Goal: Task Accomplishment & Management: Complete application form

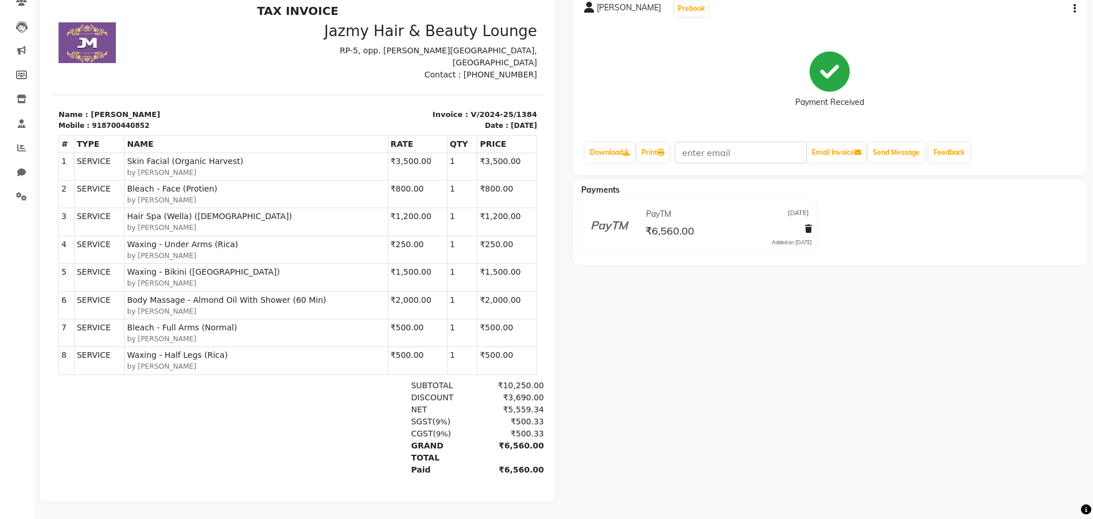
scroll to position [9, 0]
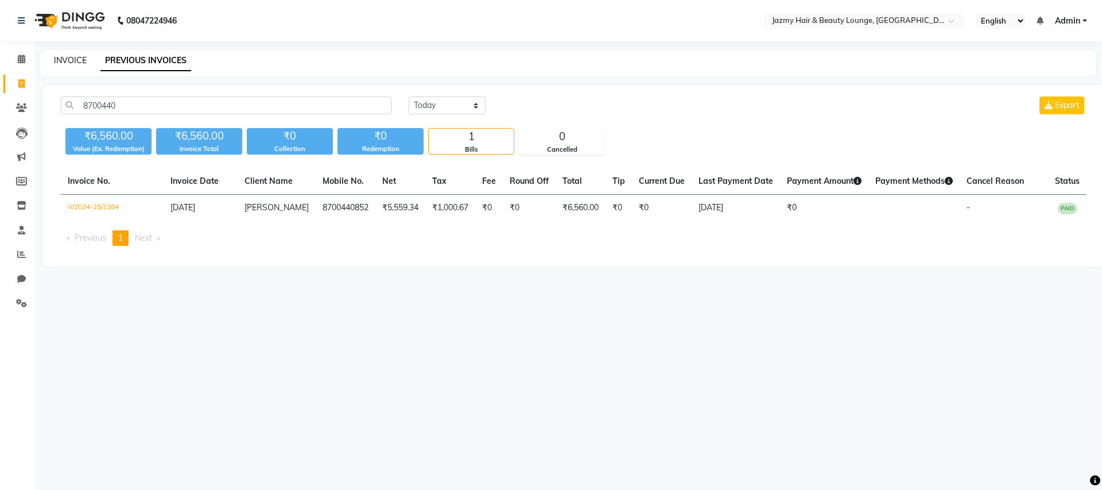
click at [61, 57] on link "INVOICE" at bounding box center [70, 60] width 33 height 10
select select "service"
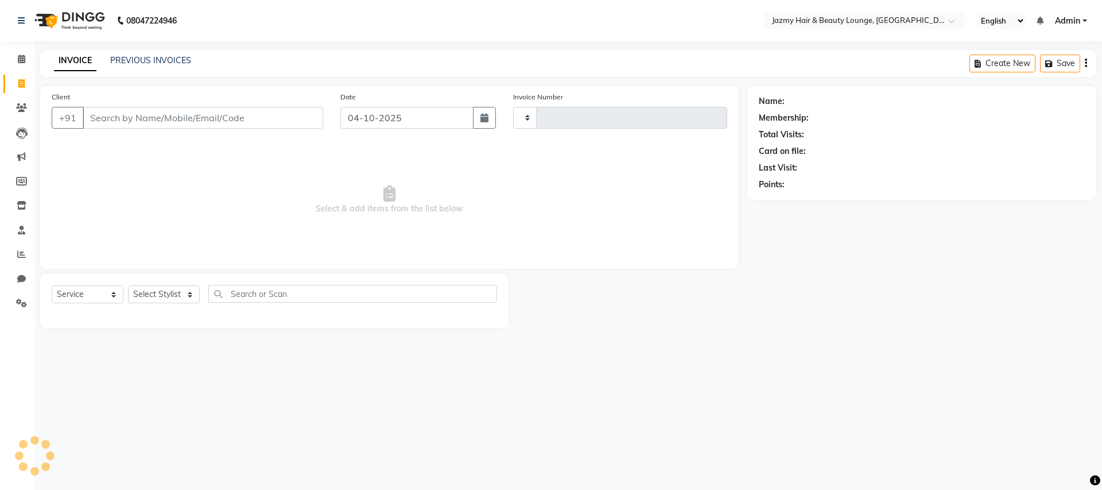
type input "3125"
select select "759"
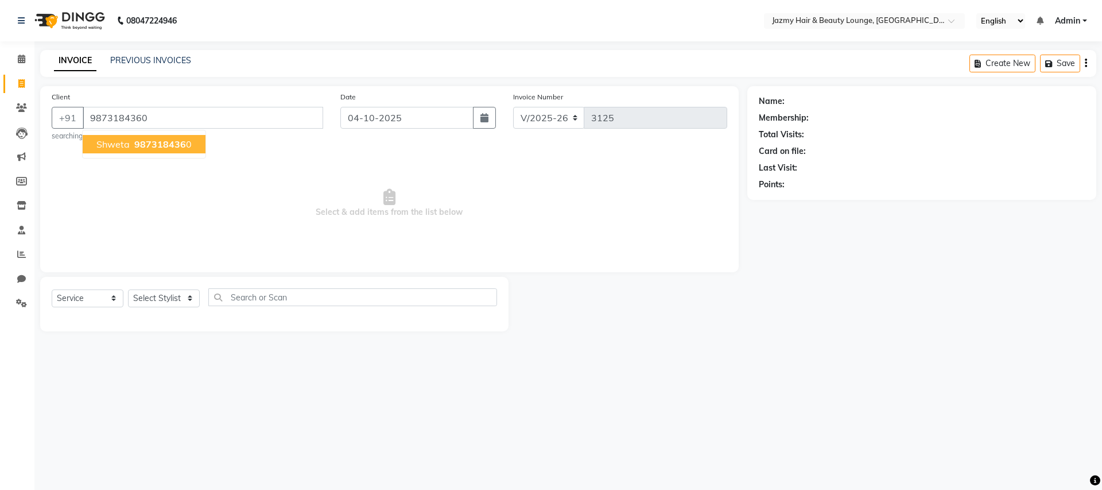
type input "9873184360"
click at [135, 141] on span "9873184360" at bounding box center [162, 143] width 57 height 11
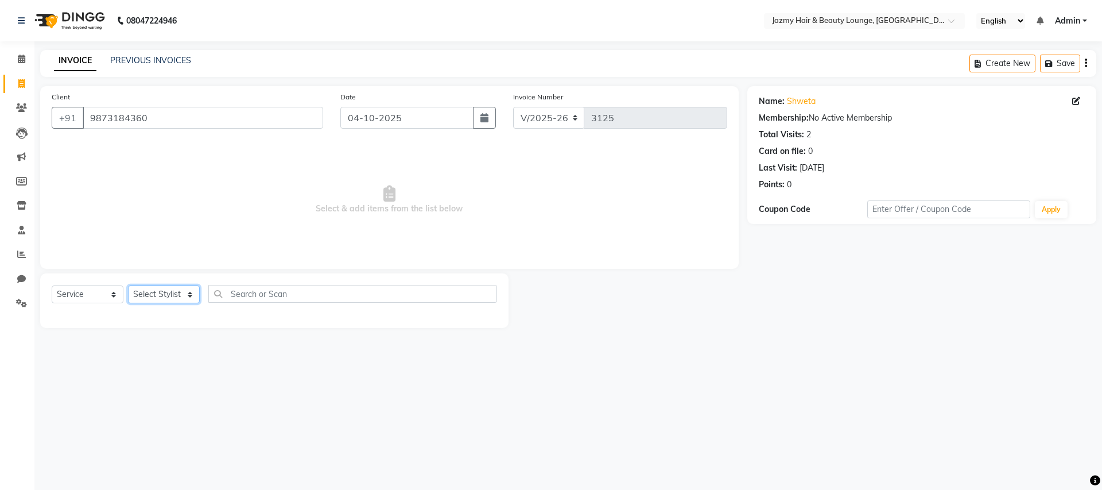
click at [185, 297] on select "Select Stylist AMIT [PERSON_NAME] [PERSON_NAME] CHASHIKA [PERSON_NAME] [PERSON_…" at bounding box center [164, 294] width 72 height 18
select select "46530"
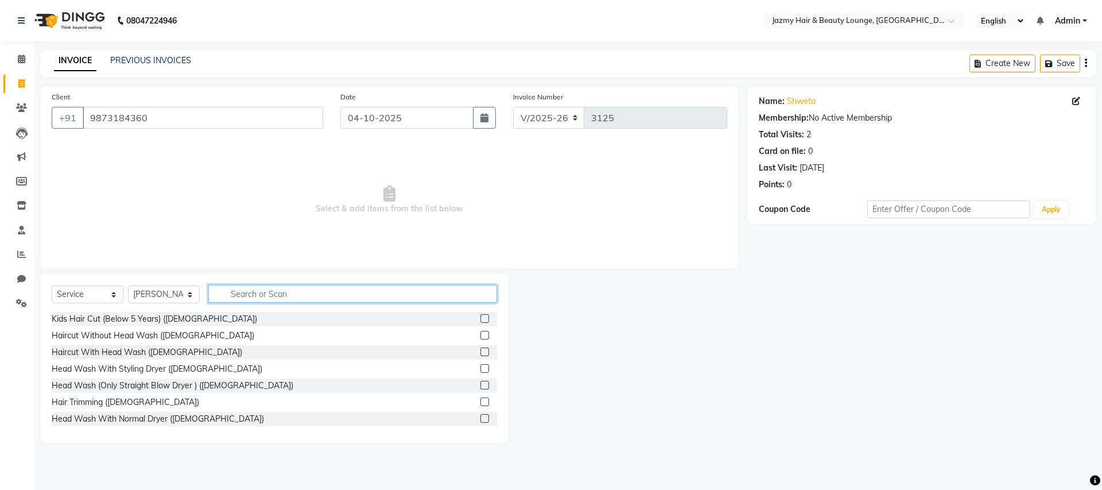
click at [231, 294] on input "text" at bounding box center [352, 294] width 289 height 18
click at [480, 403] on label at bounding box center [484, 401] width 9 height 9
click at [480, 403] on input "checkbox" at bounding box center [483, 401] width 7 height 7
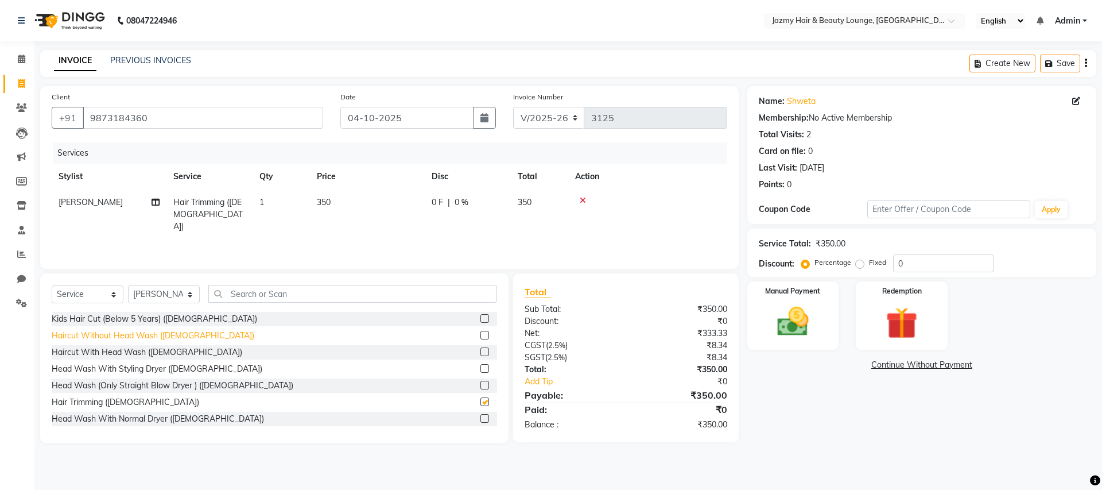
checkbox input "false"
click at [161, 291] on select "Select Stylist AMIT [PERSON_NAME] [PERSON_NAME] CHASHIKA [PERSON_NAME] [PERSON_…" at bounding box center [164, 294] width 72 height 18
select select "75469"
click at [480, 337] on label at bounding box center [484, 335] width 9 height 9
click at [480, 337] on input "checkbox" at bounding box center [483, 335] width 7 height 7
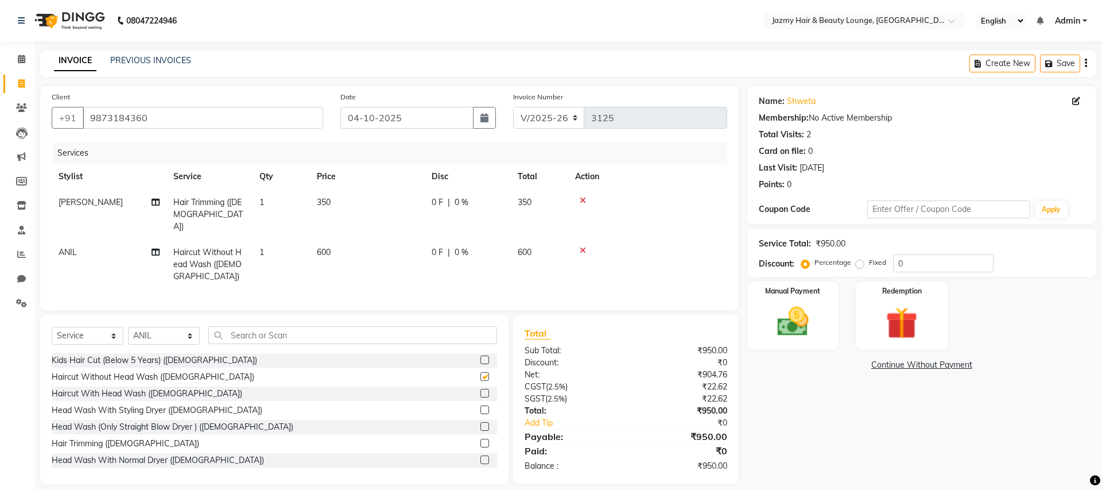
checkbox input "false"
click at [921, 262] on input "0" at bounding box center [943, 263] width 100 height 18
type input "20"
click at [803, 327] on img at bounding box center [792, 321] width 53 height 38
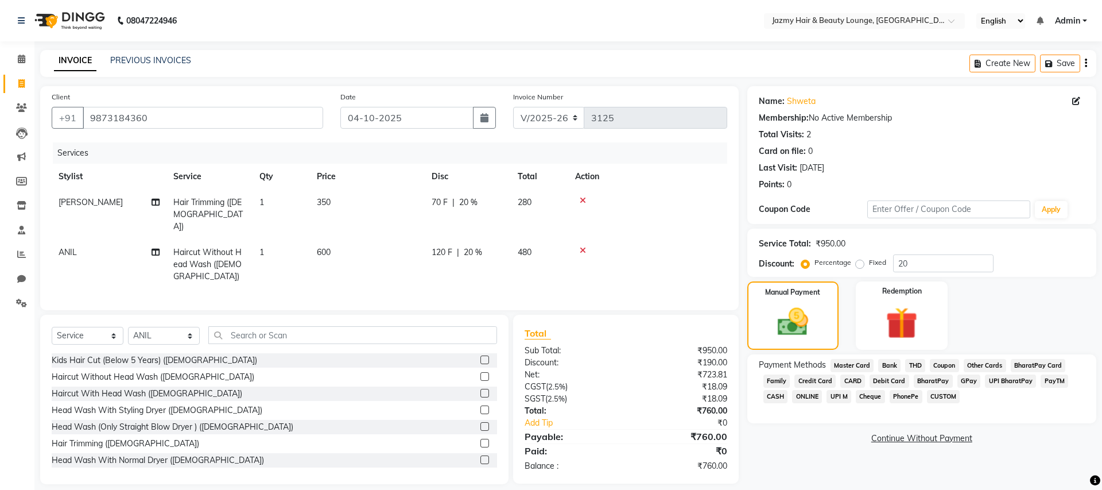
click at [837, 396] on span "UPI M" at bounding box center [838, 396] width 25 height 13
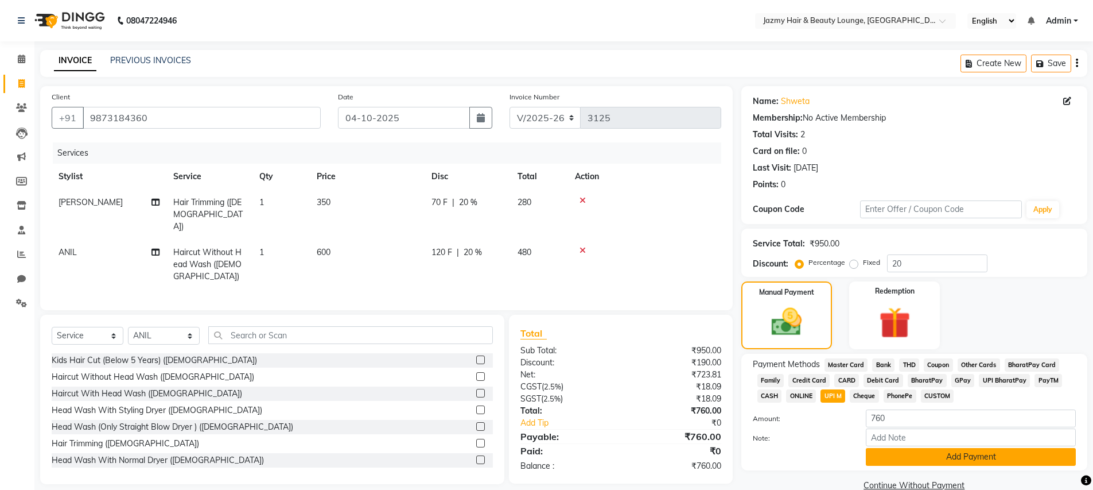
click at [906, 455] on button "Add Payment" at bounding box center [971, 457] width 210 height 18
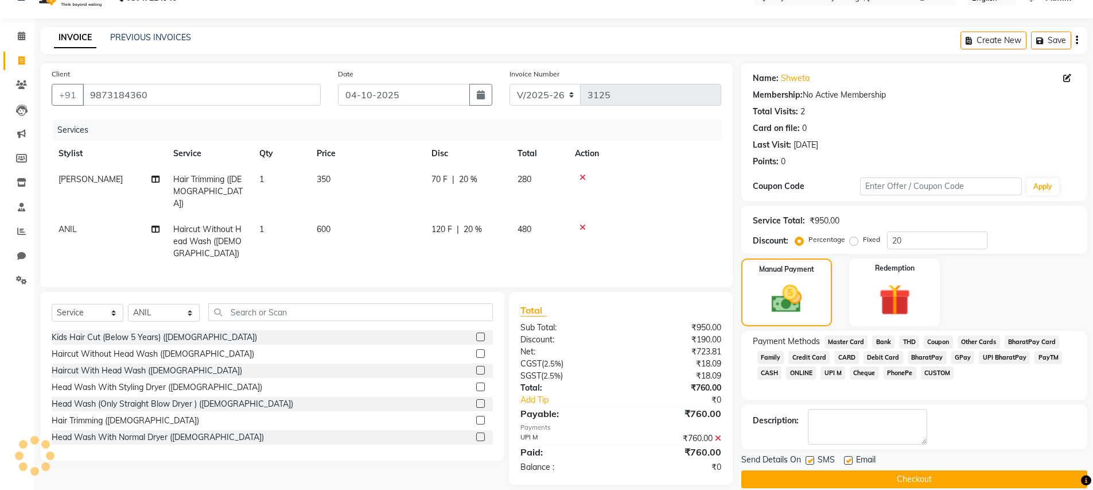
scroll to position [38, 0]
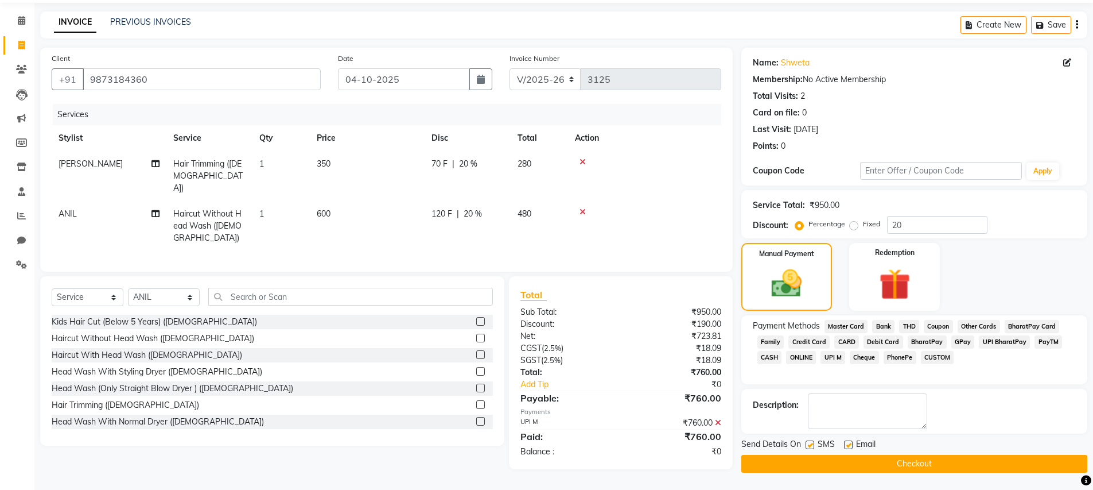
click at [875, 467] on button "Checkout" at bounding box center [914, 464] width 346 height 18
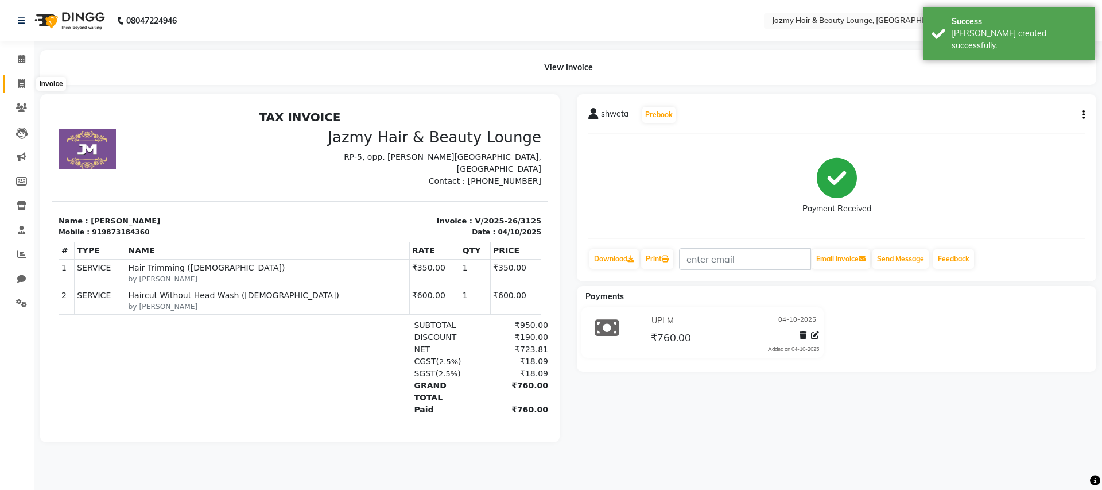
click at [25, 82] on span at bounding box center [21, 83] width 20 height 13
select select "service"
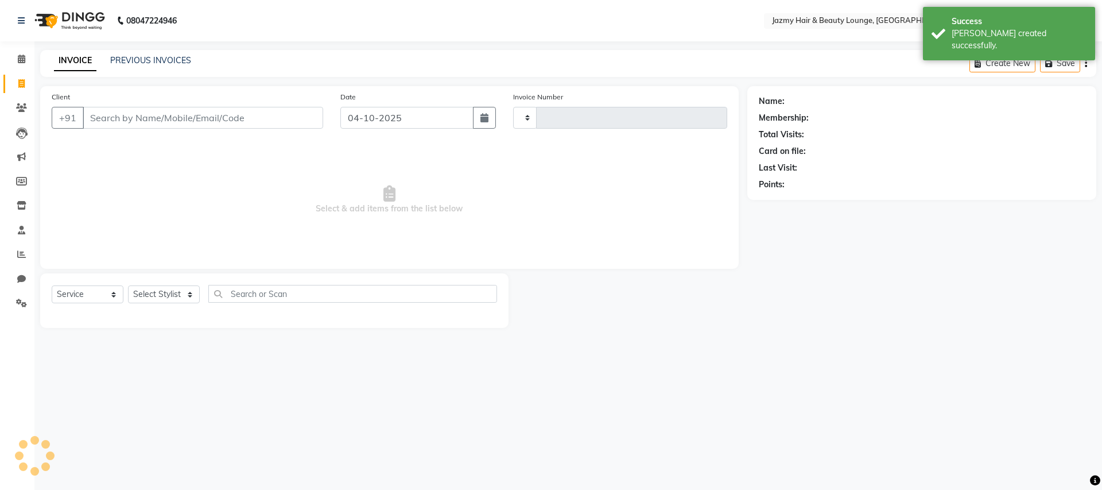
type input "3126"
select select "759"
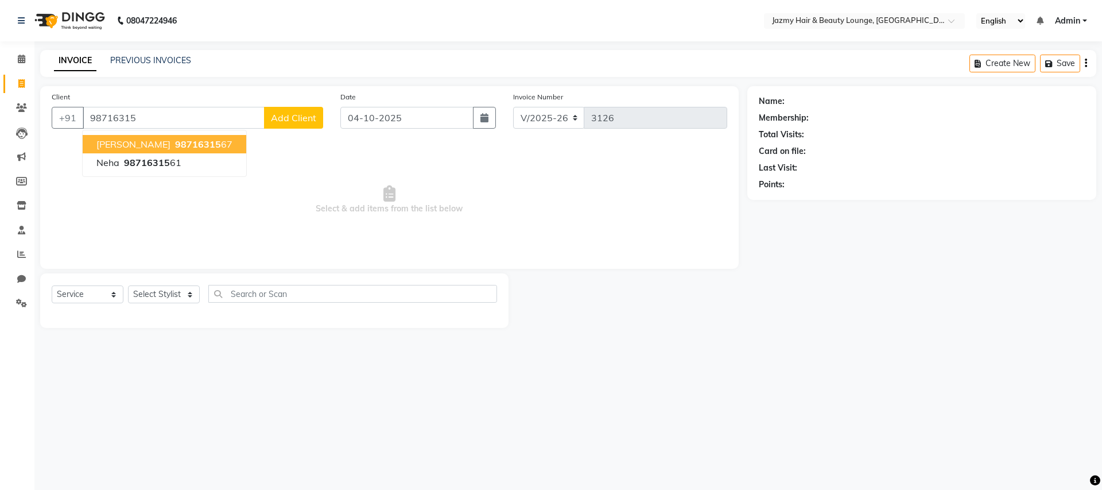
click at [175, 142] on span "98716315" at bounding box center [198, 143] width 46 height 11
type input "9871631567"
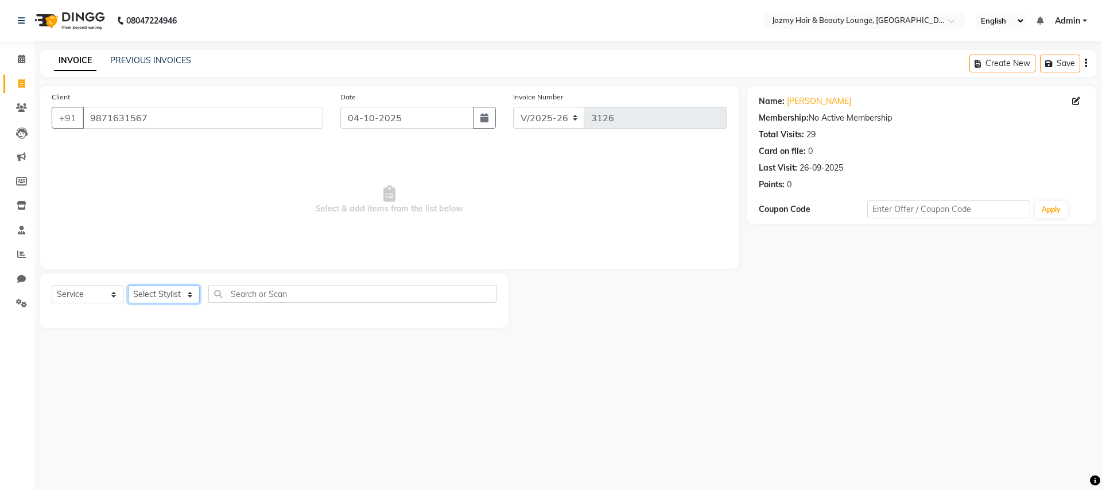
click at [168, 293] on select "Select Stylist AMIT [PERSON_NAME] [PERSON_NAME] CHASHIKA [PERSON_NAME] [PERSON_…" at bounding box center [164, 294] width 72 height 18
select select "92281"
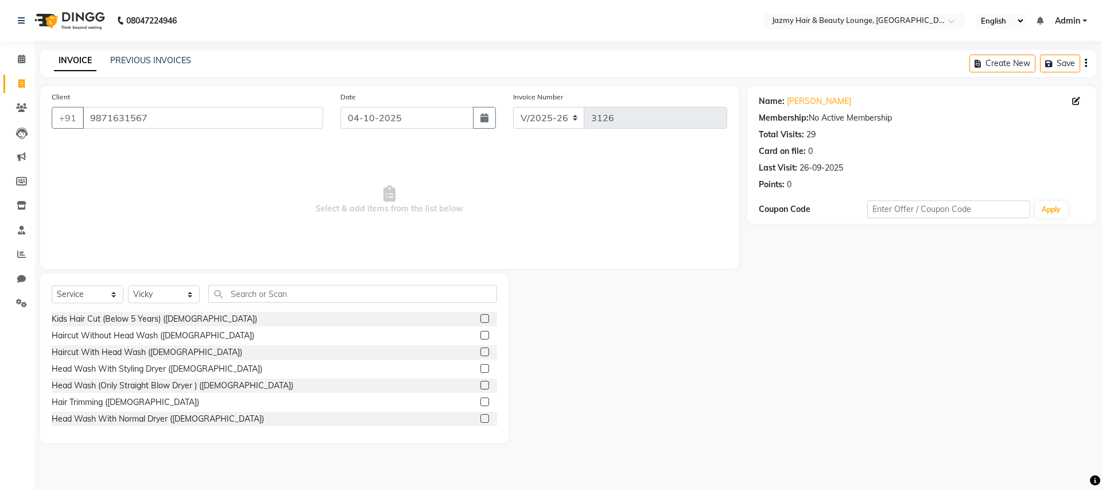
click at [480, 352] on label at bounding box center [484, 351] width 9 height 9
click at [480, 352] on input "checkbox" at bounding box center [483, 351] width 7 height 7
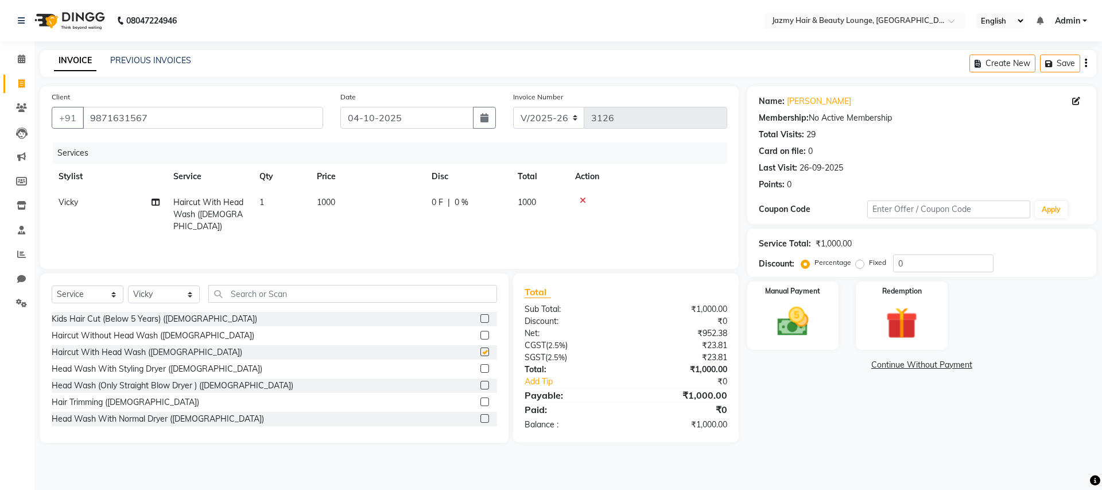
checkbox input "false"
click at [893, 263] on input "0" at bounding box center [943, 263] width 100 height 18
type input "20"
click at [785, 320] on img at bounding box center [792, 321] width 53 height 38
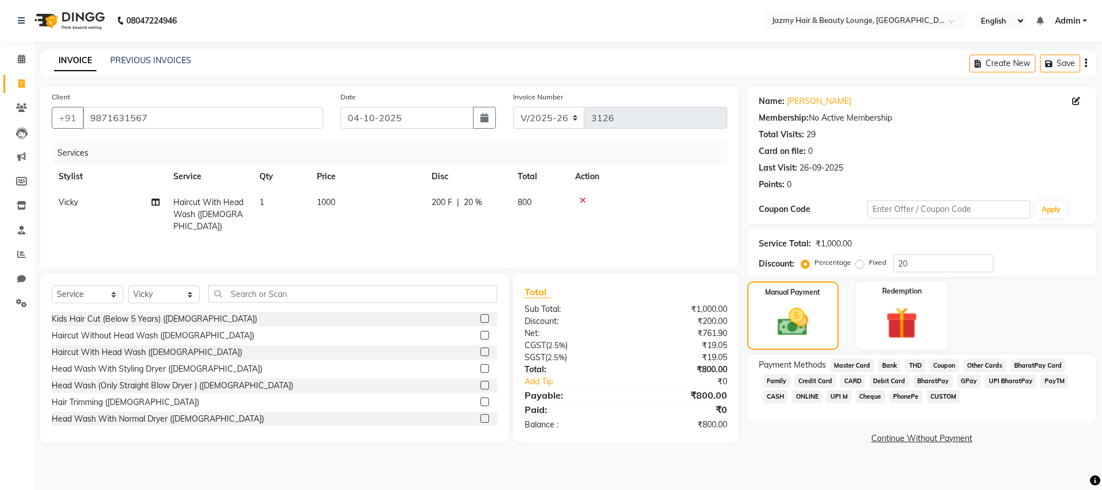
click at [781, 395] on span "CASH" at bounding box center [775, 396] width 25 height 13
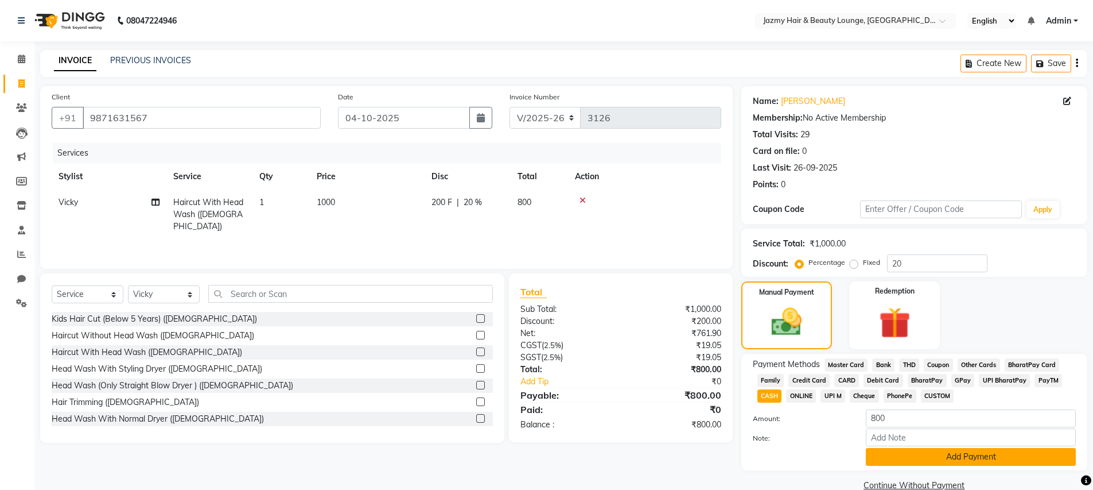
click at [962, 457] on button "Add Payment" at bounding box center [971, 457] width 210 height 18
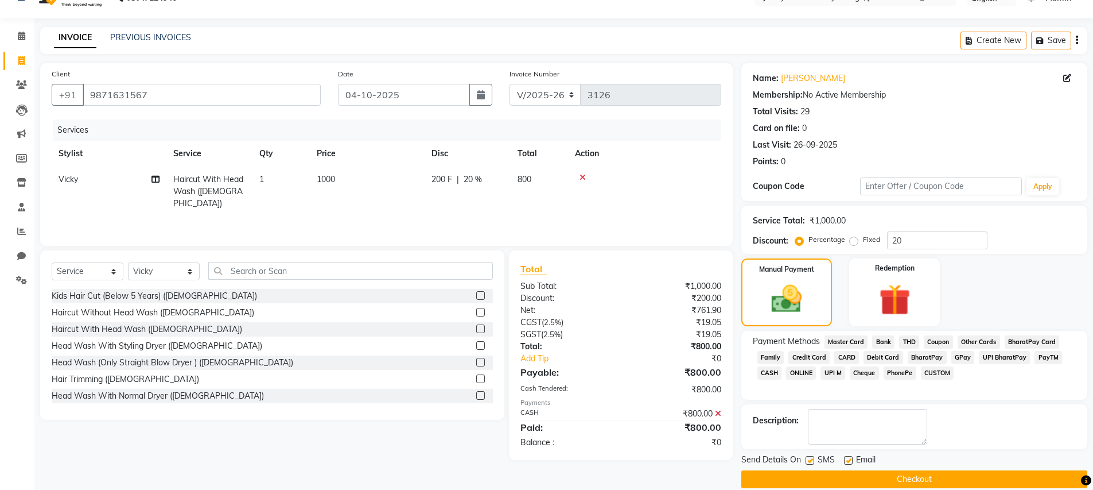
scroll to position [38, 0]
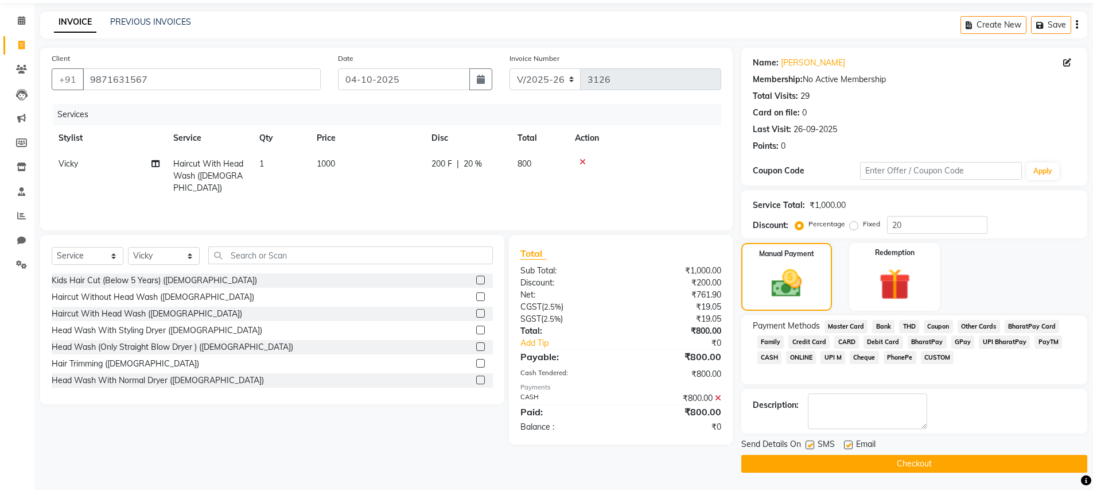
click at [966, 464] on button "Checkout" at bounding box center [914, 464] width 346 height 18
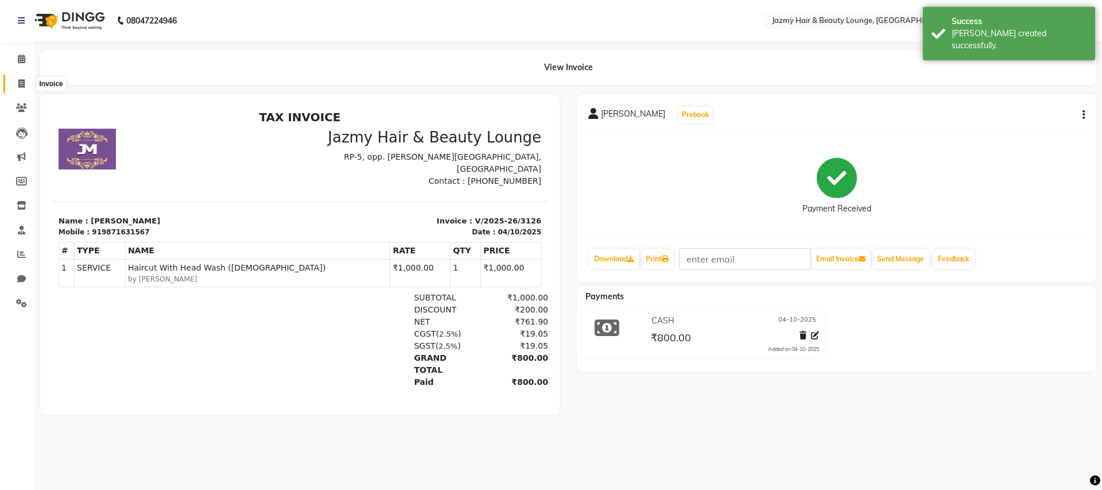
click at [17, 86] on span at bounding box center [21, 83] width 20 height 13
select select "service"
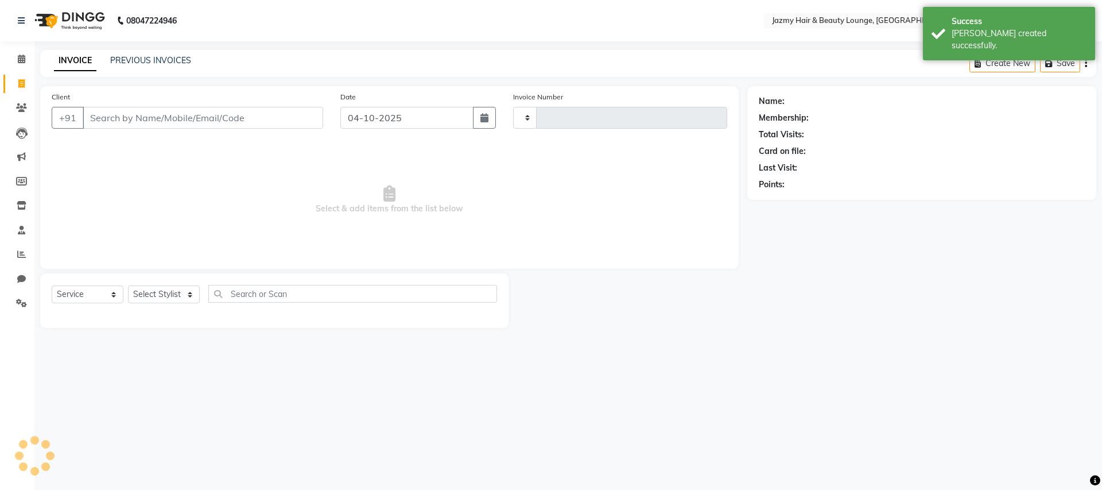
type input "3127"
select select "759"
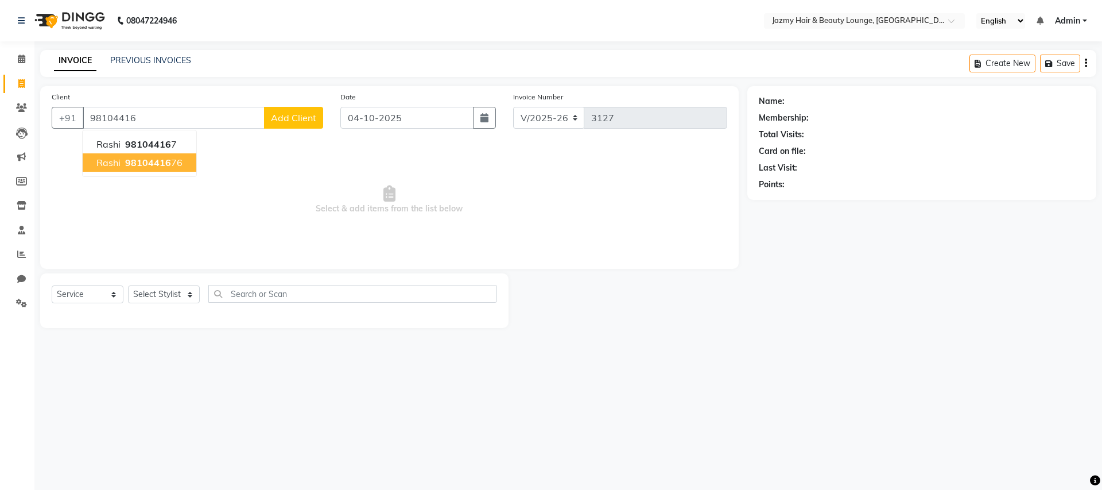
click at [160, 158] on span "98104416" at bounding box center [148, 162] width 46 height 11
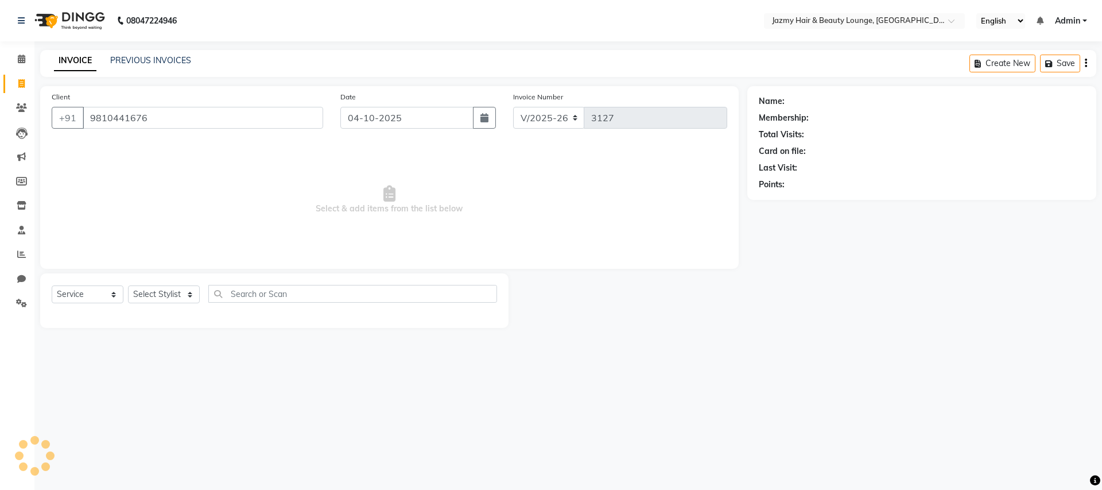
type input "9810441676"
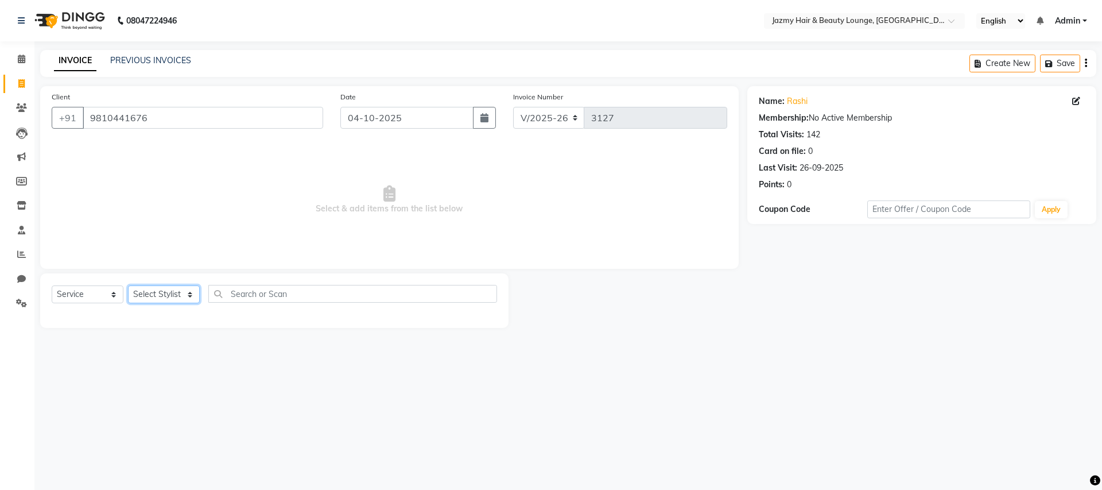
click at [192, 293] on select "Select Stylist AMIT [PERSON_NAME] [PERSON_NAME] CHASHIKA [PERSON_NAME] [PERSON_…" at bounding box center [164, 294] width 72 height 18
select select "13443"
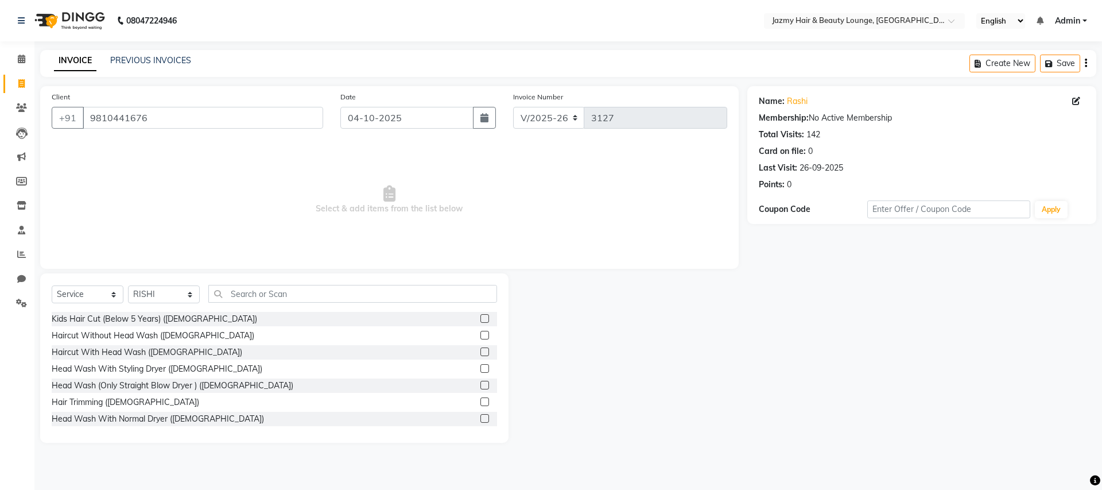
click at [480, 387] on label at bounding box center [484, 385] width 9 height 9
click at [480, 387] on input "checkbox" at bounding box center [483, 385] width 7 height 7
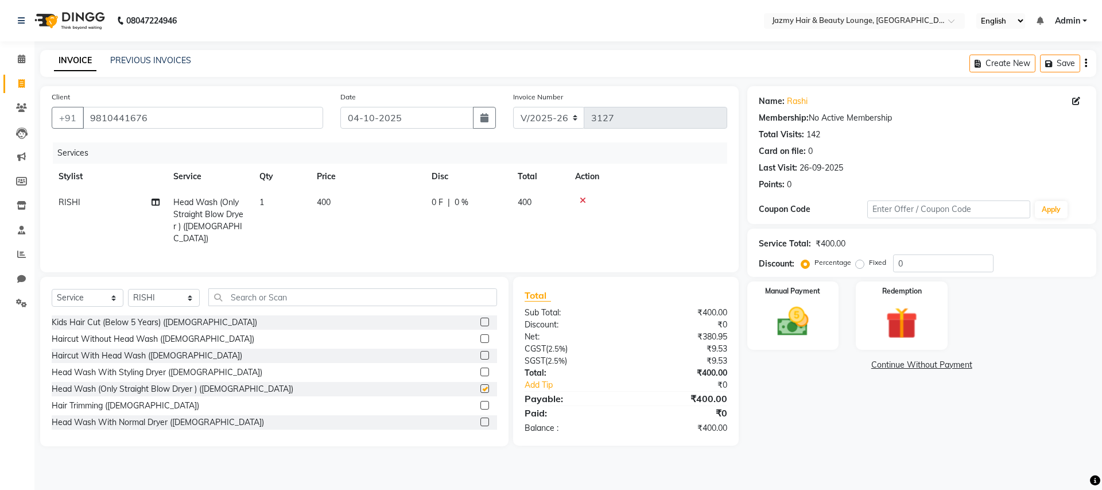
checkbox input "false"
click at [228, 296] on input "text" at bounding box center [352, 297] width 289 height 18
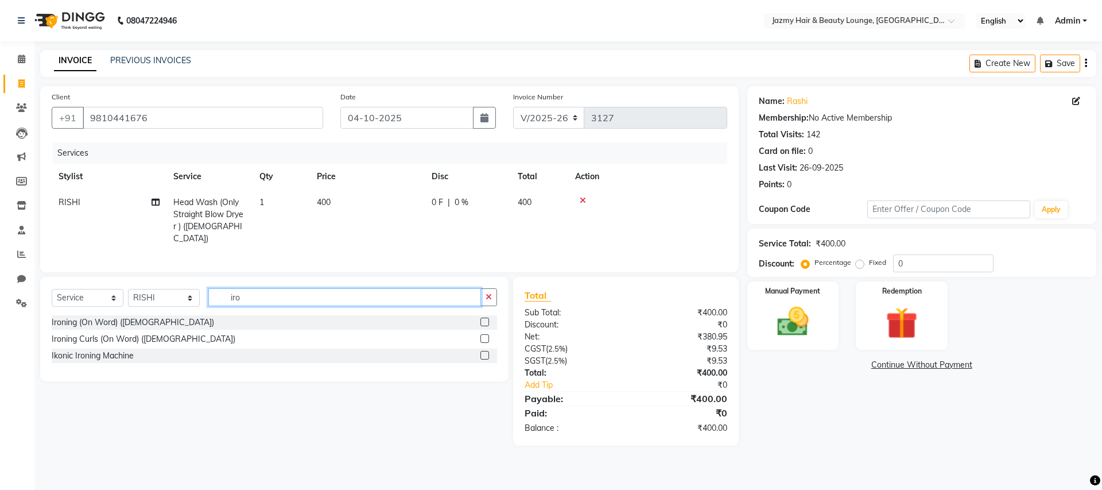
type input "iro"
click at [483, 317] on label at bounding box center [484, 321] width 9 height 9
click at [483, 319] on input "checkbox" at bounding box center [483, 322] width 7 height 7
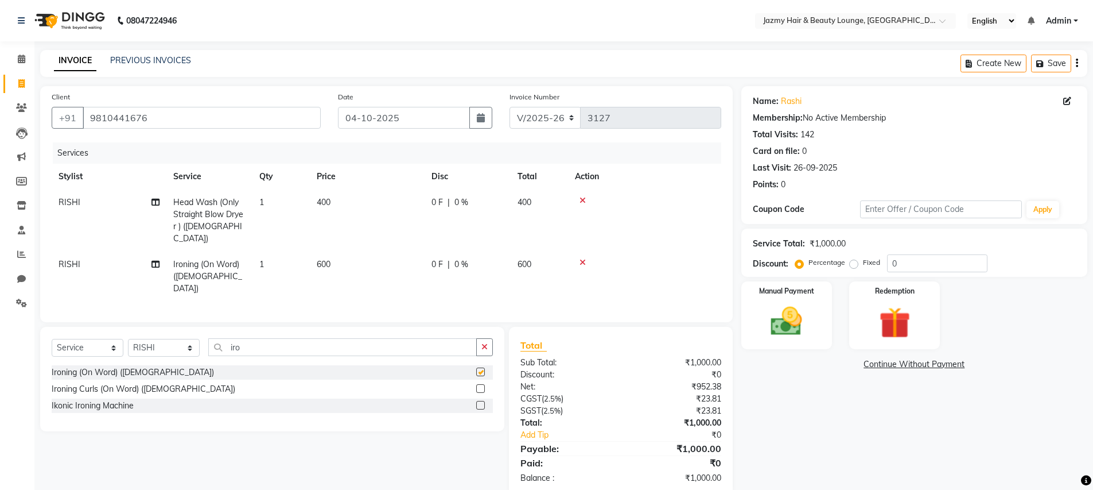
checkbox input "false"
click at [193, 339] on select "Select Stylist AMIT [PERSON_NAME] [PERSON_NAME] CHASHIKA [PERSON_NAME] [PERSON_…" at bounding box center [164, 348] width 72 height 18
select select "51399"
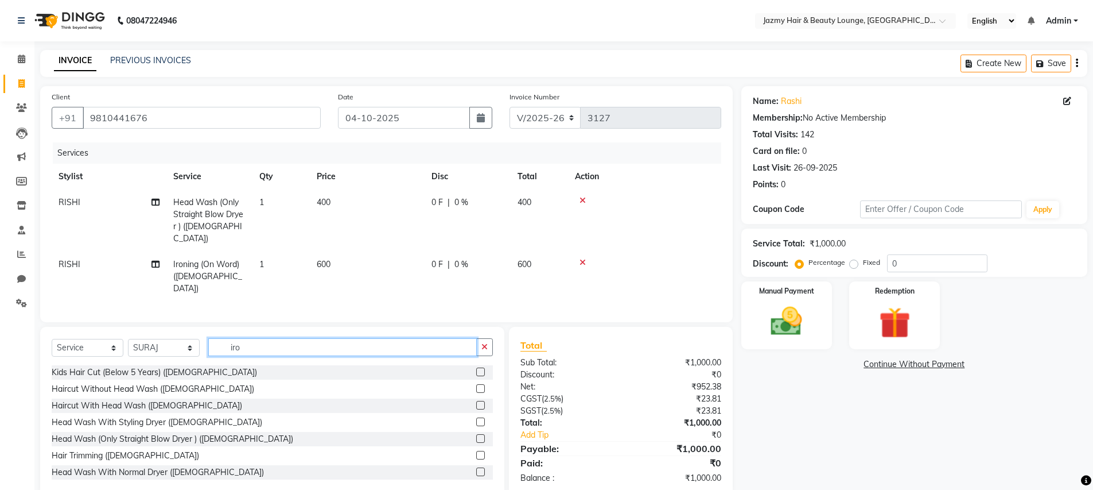
click at [240, 338] on input "iro" at bounding box center [342, 347] width 269 height 18
type input "i"
click at [476, 434] on label at bounding box center [480, 438] width 9 height 9
click at [476, 435] on input "checkbox" at bounding box center [479, 438] width 7 height 7
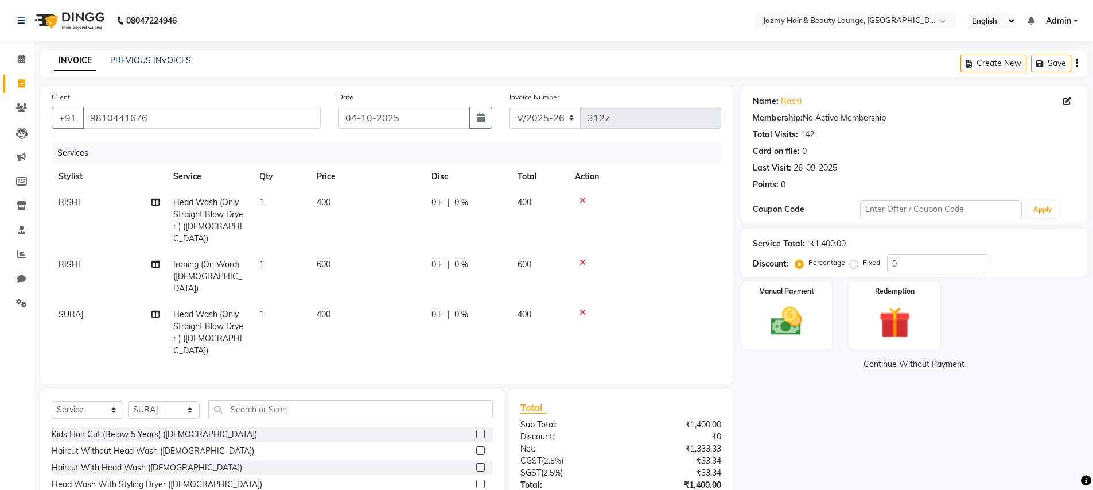
checkbox input "false"
click at [888, 261] on input "0" at bounding box center [937, 263] width 100 height 18
type input "20"
click at [477, 258] on span "20 %" at bounding box center [473, 264] width 18 height 12
select select "13443"
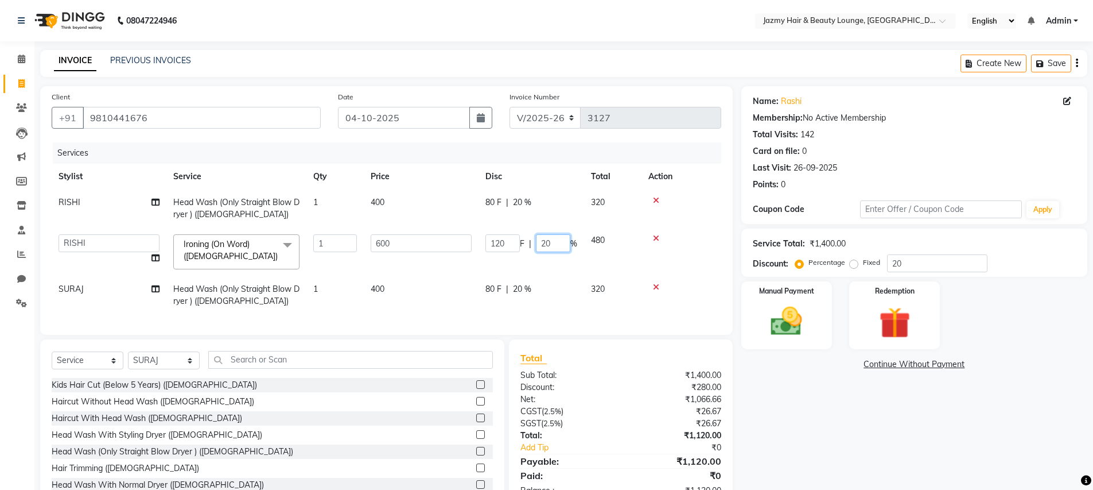
click at [565, 246] on input "20" at bounding box center [553, 243] width 34 height 18
type input "2"
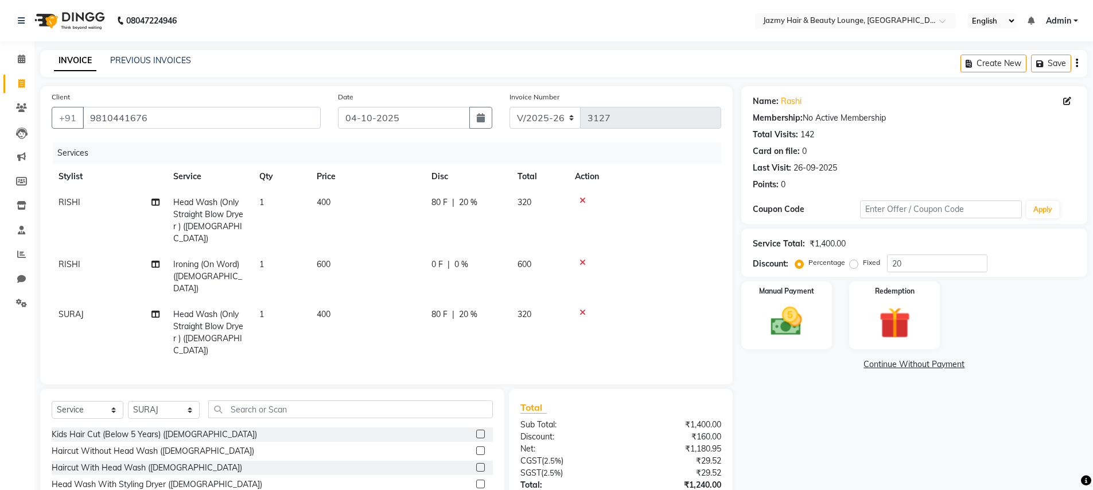
click at [818, 442] on div "Name: Rashi Membership: No Active Membership Total Visits: 142 Card on file: 0 …" at bounding box center [918, 322] width 355 height 472
click at [775, 315] on img at bounding box center [786, 320] width 53 height 37
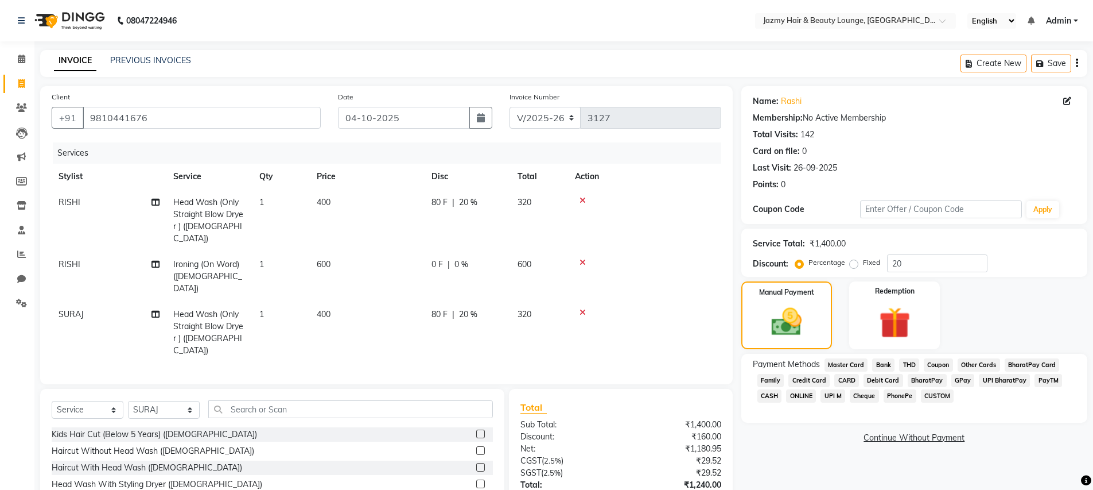
click at [837, 395] on span "UPI M" at bounding box center [833, 395] width 25 height 13
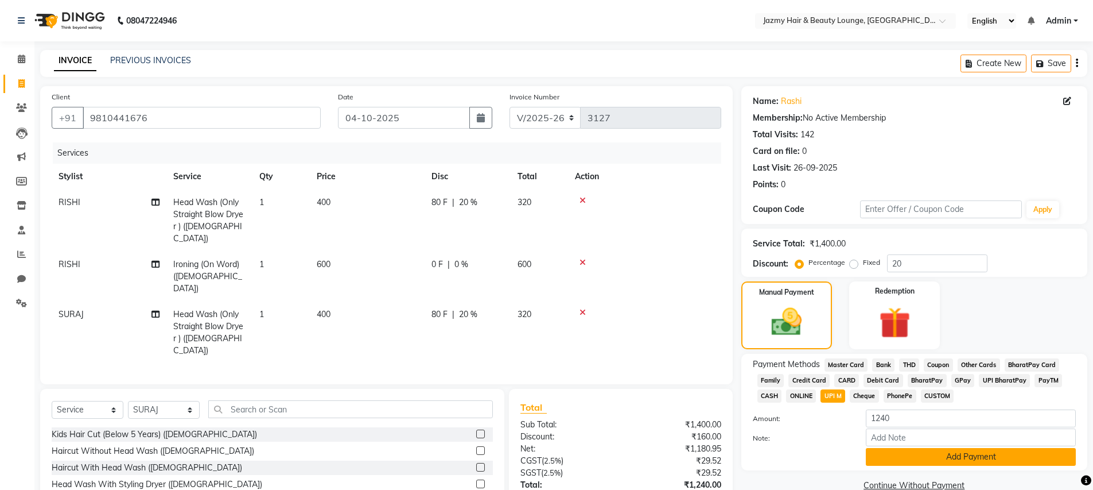
click at [958, 459] on button "Add Payment" at bounding box center [971, 457] width 210 height 18
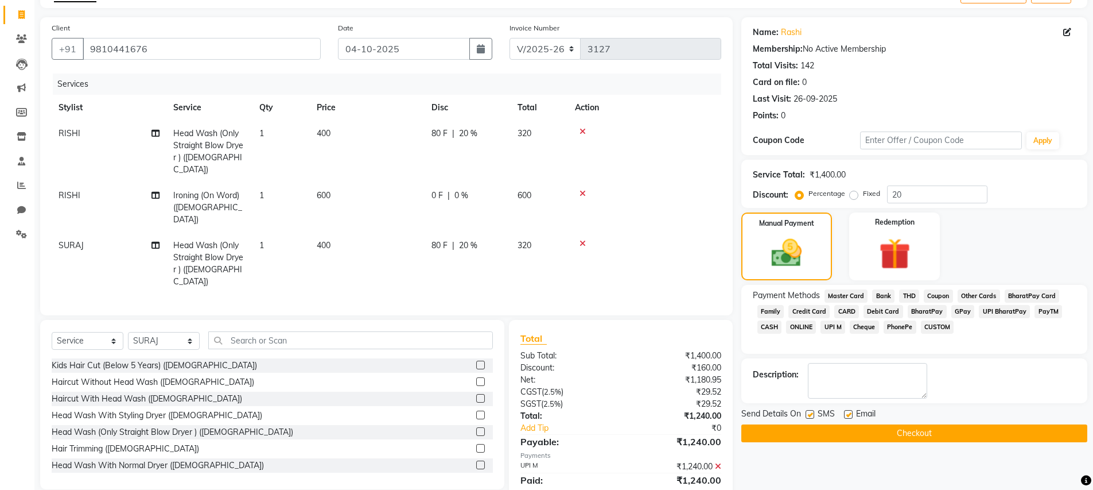
scroll to position [81, 0]
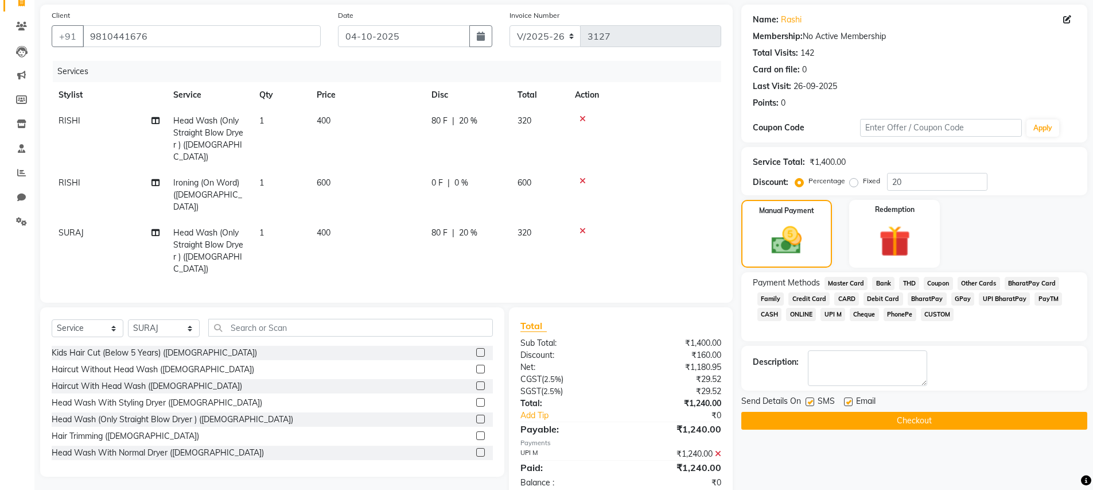
click at [803, 423] on button "Checkout" at bounding box center [914, 420] width 346 height 18
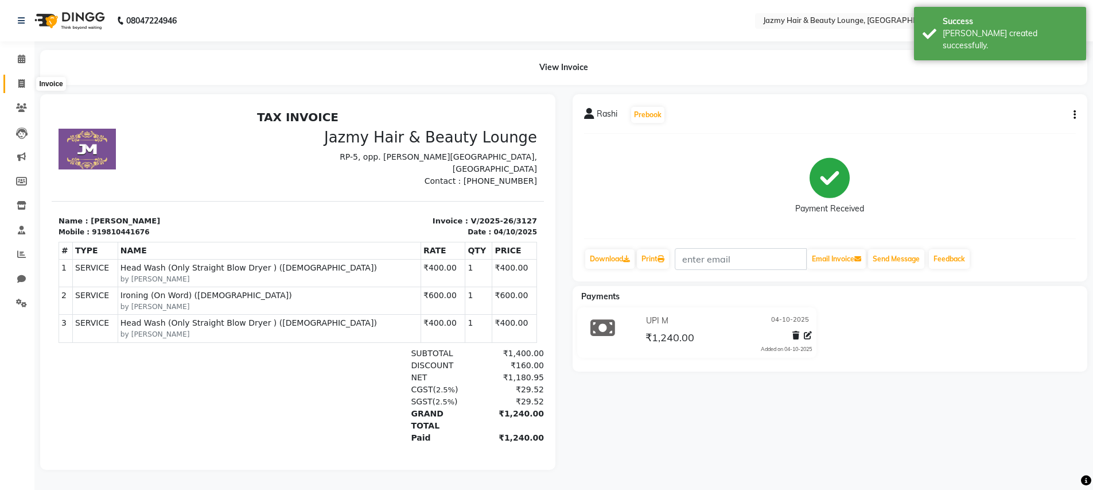
click at [15, 82] on span at bounding box center [21, 83] width 20 height 13
select select "759"
select select "service"
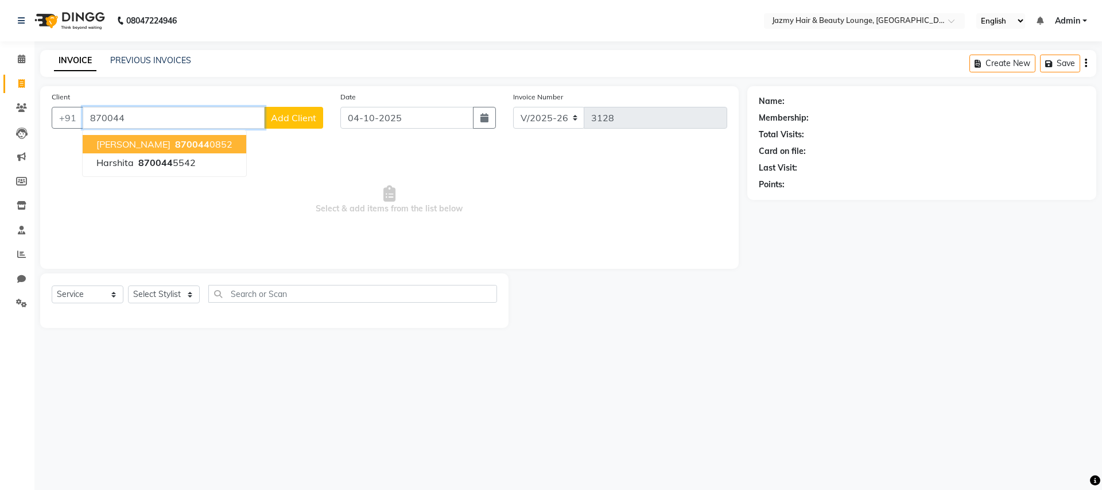
click at [175, 146] on span "870044" at bounding box center [192, 143] width 34 height 11
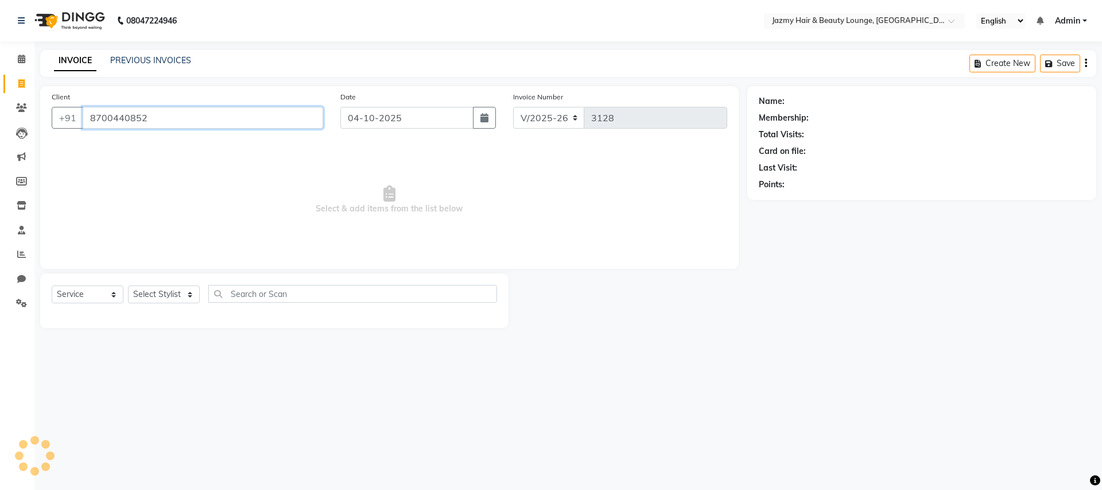
type input "8700440852"
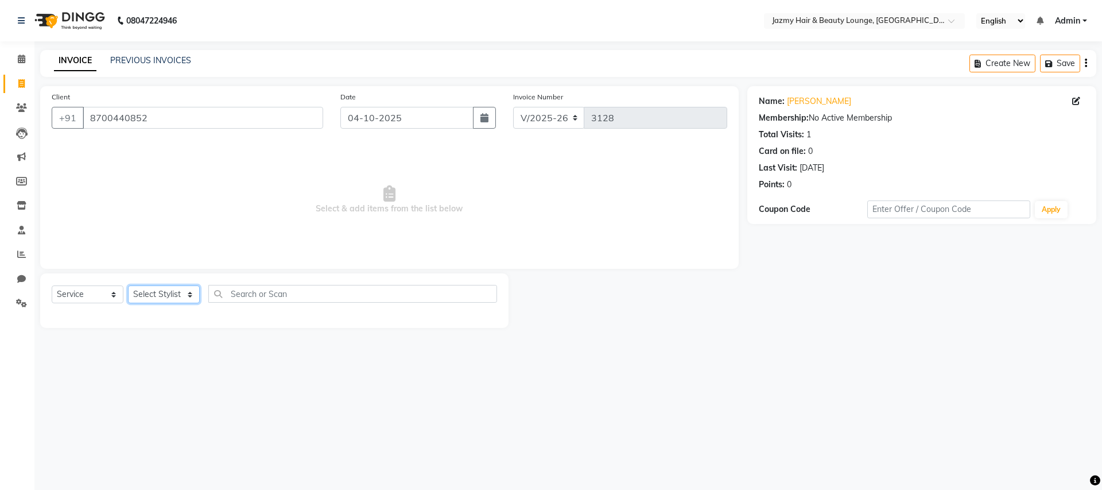
click at [168, 292] on select "Select Stylist AMIT [PERSON_NAME] [PERSON_NAME] CHASHIKA [PERSON_NAME] [PERSON_…" at bounding box center [164, 294] width 72 height 18
select select "12167"
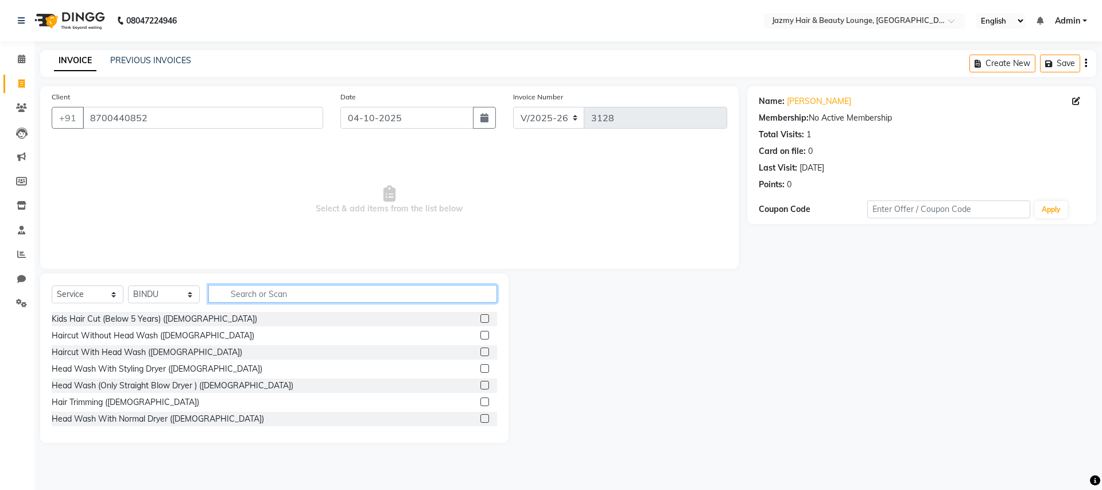
click at [254, 299] on input "text" at bounding box center [352, 294] width 289 height 18
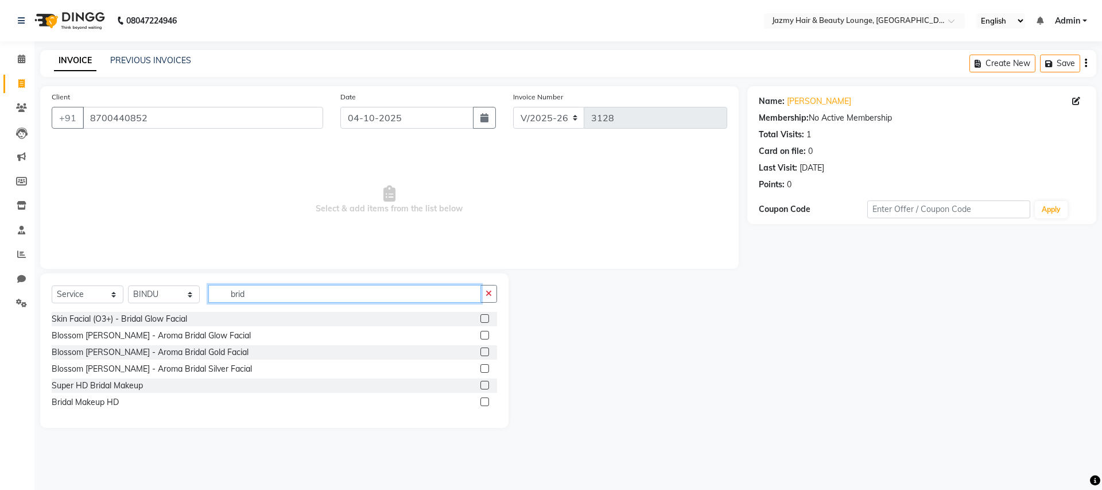
type input "brid"
click at [487, 335] on label at bounding box center [484, 335] width 9 height 9
click at [487, 335] on input "checkbox" at bounding box center [483, 335] width 7 height 7
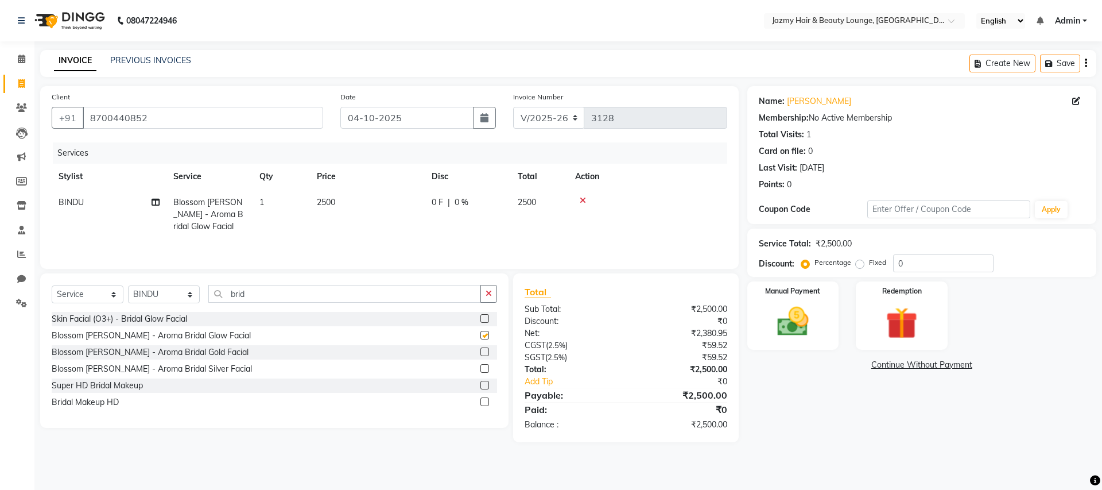
checkbox input "false"
click at [279, 298] on input "brid" at bounding box center [344, 294] width 273 height 18
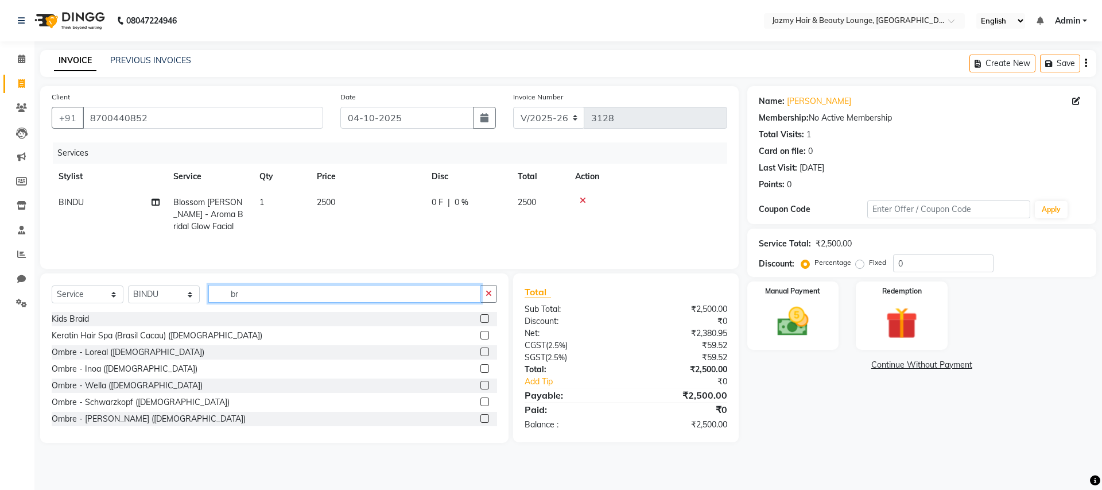
type input "b"
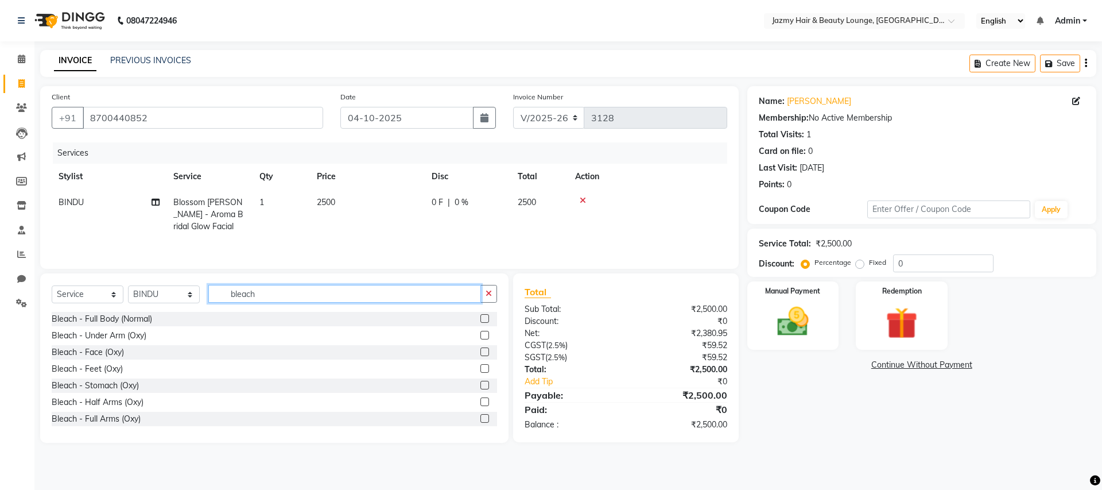
type input "bleach"
click at [480, 418] on label at bounding box center [484, 418] width 9 height 9
click at [480, 418] on input "checkbox" at bounding box center [483, 418] width 7 height 7
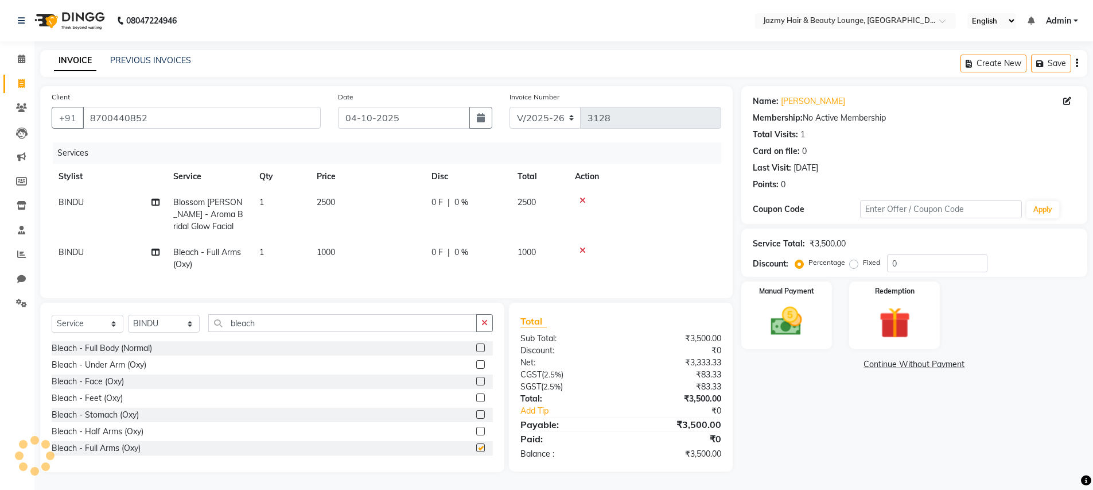
checkbox input "false"
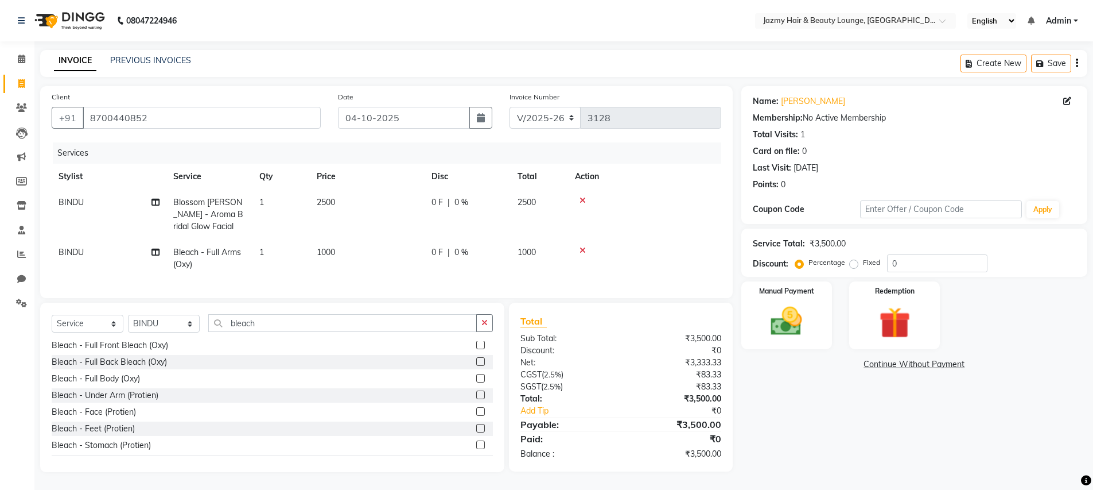
scroll to position [224, 0]
click at [476, 410] on label at bounding box center [480, 406] width 9 height 9
click at [476, 410] on input "checkbox" at bounding box center [479, 406] width 7 height 7
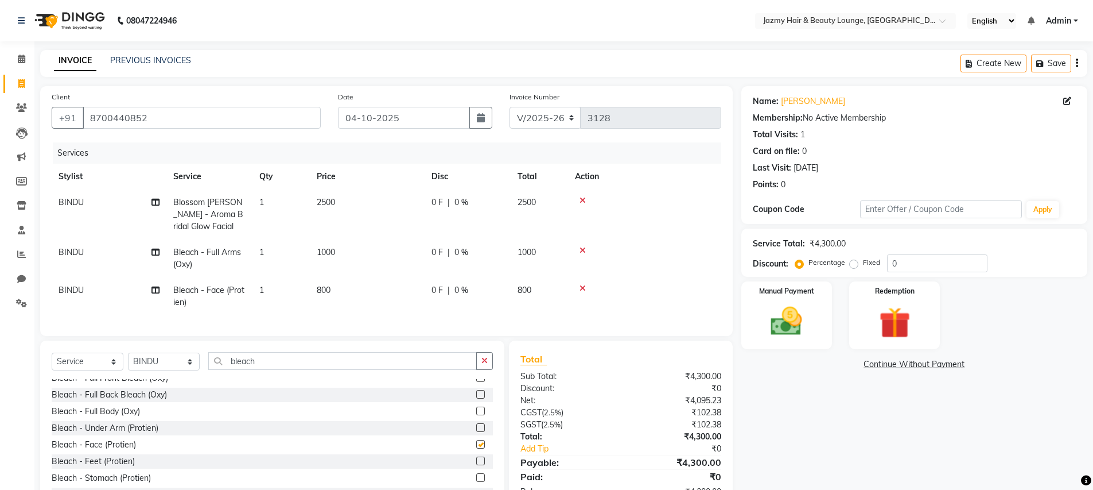
checkbox input "false"
click at [888, 264] on input "0" at bounding box center [937, 263] width 100 height 18
click at [918, 264] on input "0" at bounding box center [937, 263] width 100 height 18
type input "28"
click at [798, 326] on img at bounding box center [786, 320] width 53 height 37
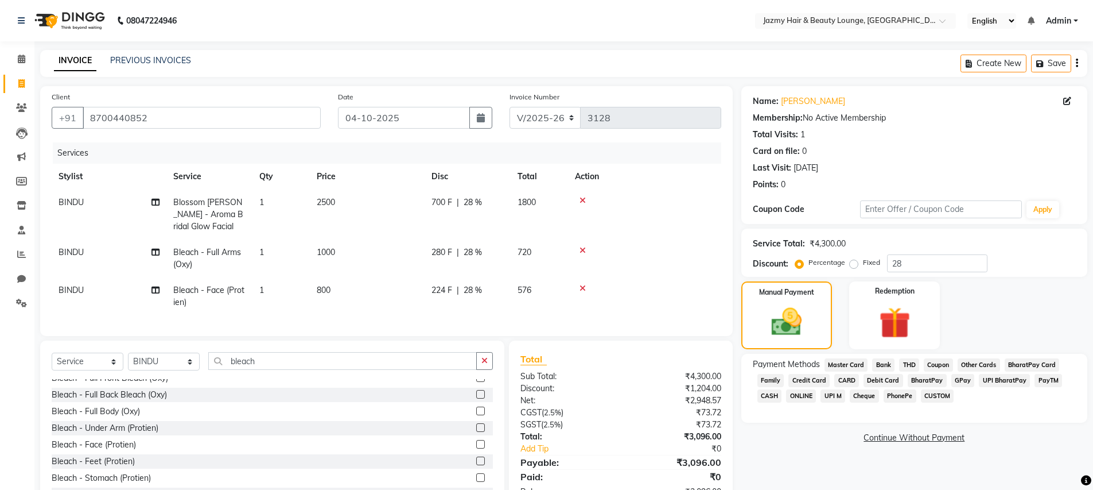
click at [838, 398] on span "UPI M" at bounding box center [833, 395] width 25 height 13
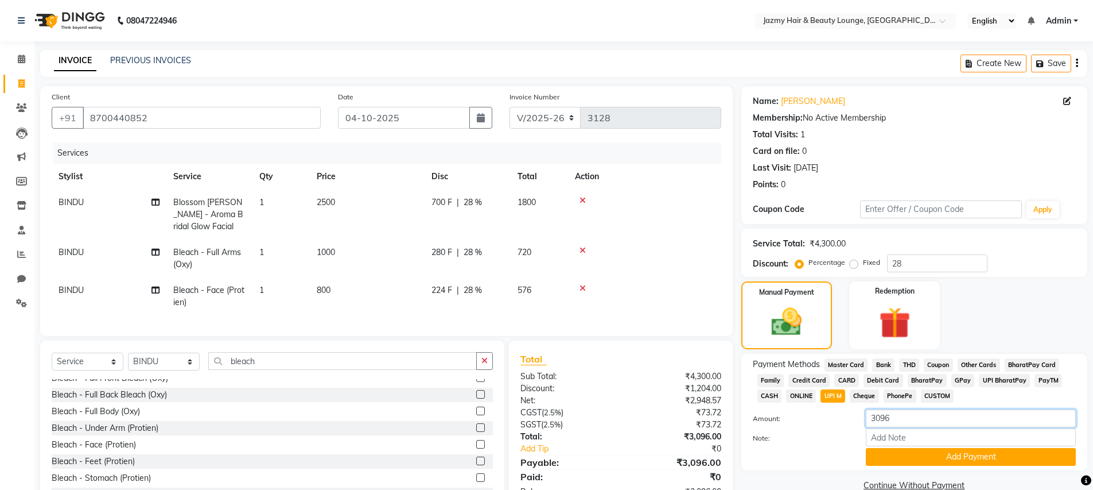
click at [903, 422] on input "3096" at bounding box center [971, 418] width 210 height 18
type input "3100"
click at [928, 456] on button "Add Payment" at bounding box center [971, 457] width 210 height 18
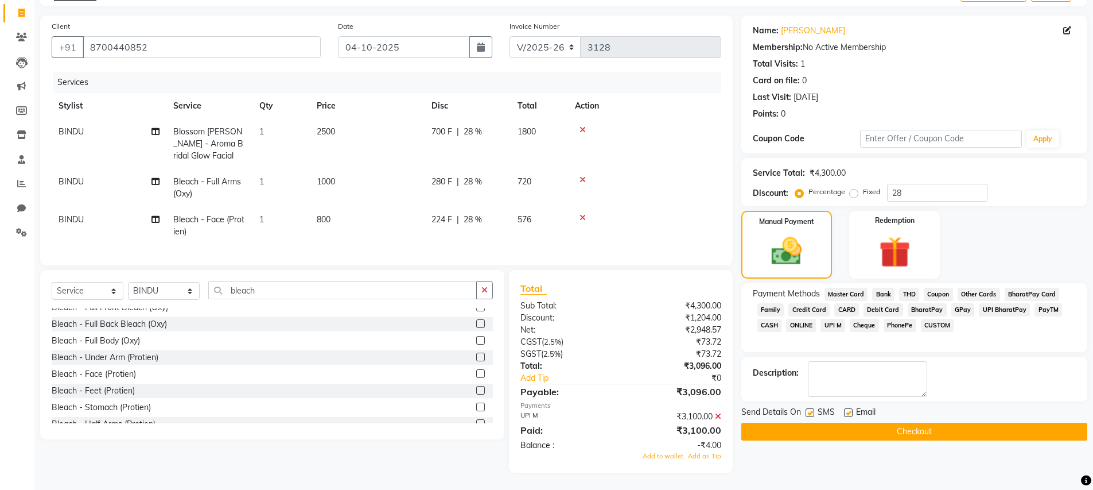
scroll to position [79, 0]
click at [706, 455] on span "Add as Tip" at bounding box center [704, 456] width 33 height 8
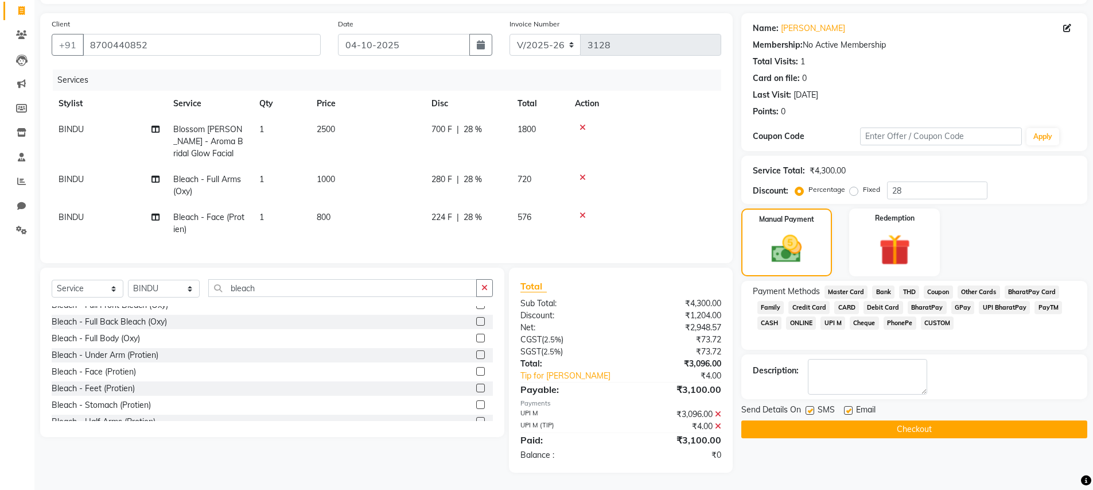
click at [873, 420] on button "Checkout" at bounding box center [914, 429] width 346 height 18
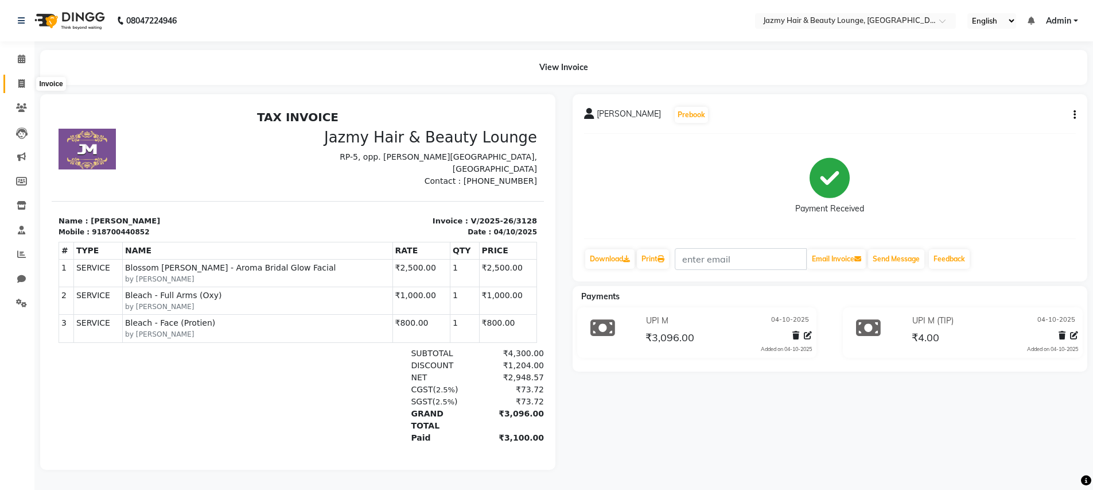
click at [17, 81] on span at bounding box center [21, 83] width 20 height 13
select select "service"
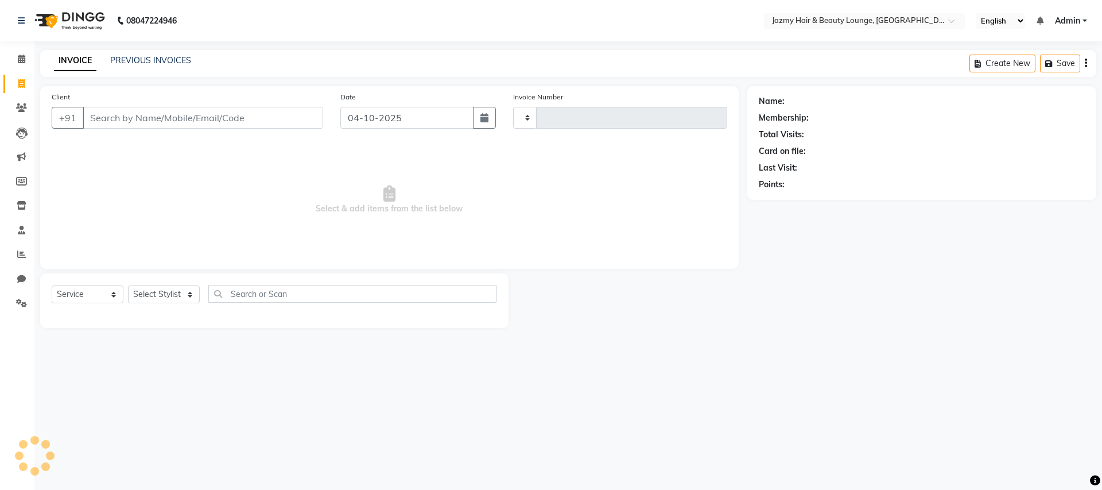
type input "3129"
select select "759"
click at [133, 120] on input "Client" at bounding box center [203, 118] width 240 height 22
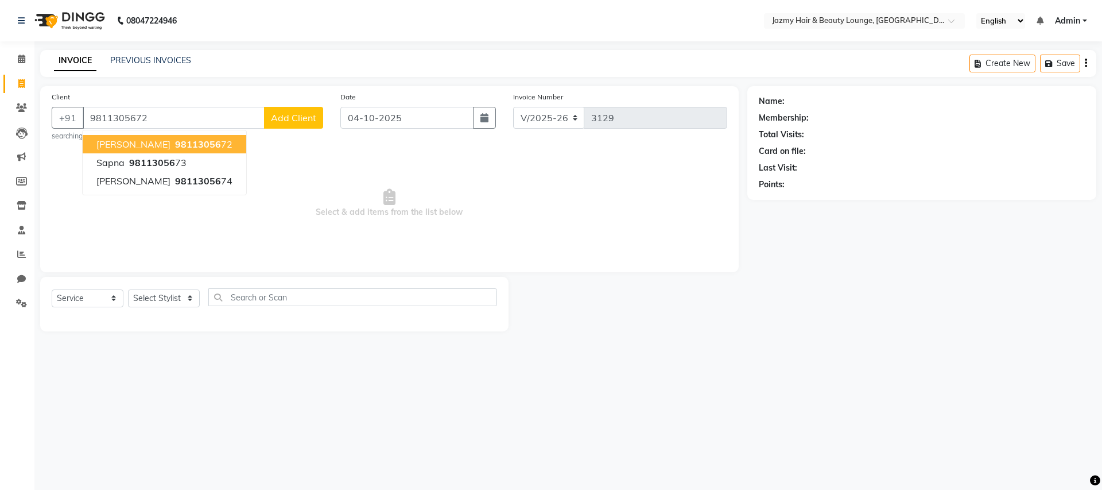
type input "9811305672"
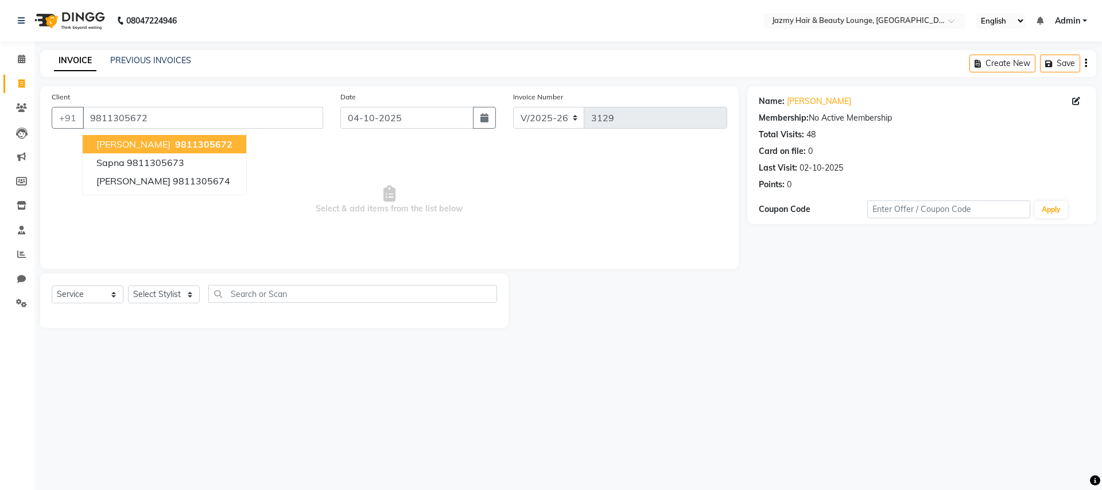
click at [201, 146] on span "9811305672" at bounding box center [203, 143] width 57 height 11
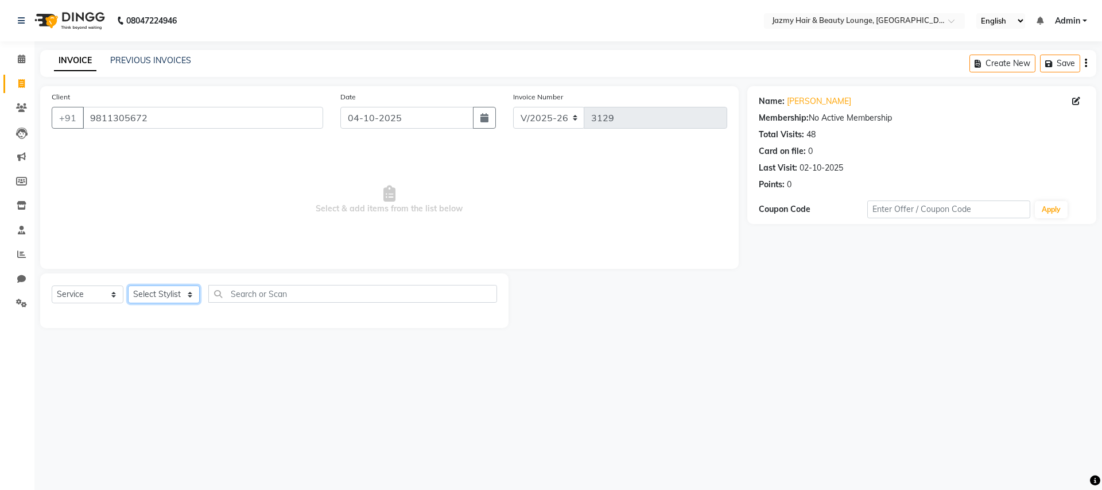
click at [178, 294] on select "Select Stylist AMIT [PERSON_NAME] [PERSON_NAME] CHASHIKA [PERSON_NAME] [PERSON_…" at bounding box center [164, 294] width 72 height 18
select select "12179"
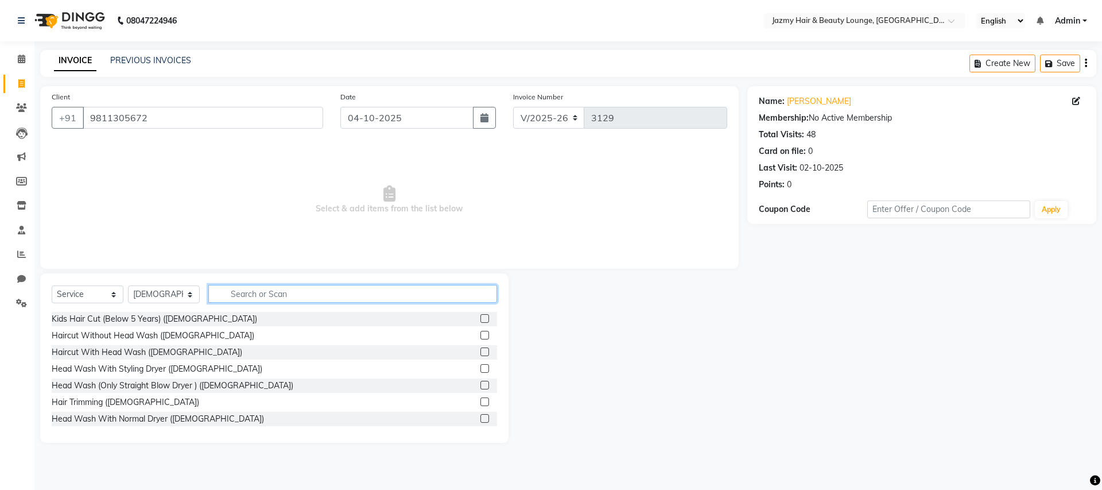
click at [236, 294] on input "text" at bounding box center [352, 294] width 289 height 18
click at [480, 384] on label at bounding box center [484, 385] width 9 height 9
click at [480, 384] on input "checkbox" at bounding box center [483, 385] width 7 height 7
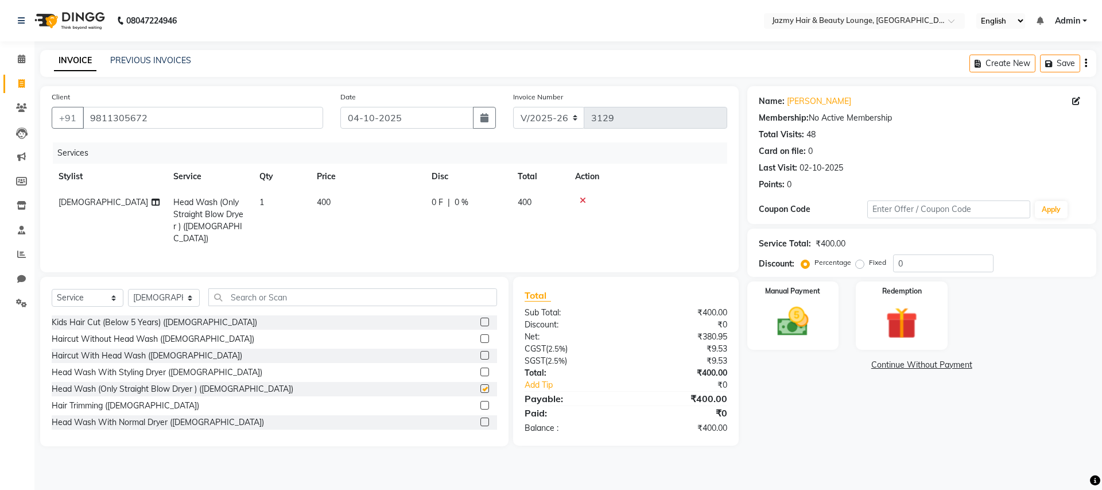
checkbox input "false"
click at [302, 288] on input "text" at bounding box center [352, 297] width 289 height 18
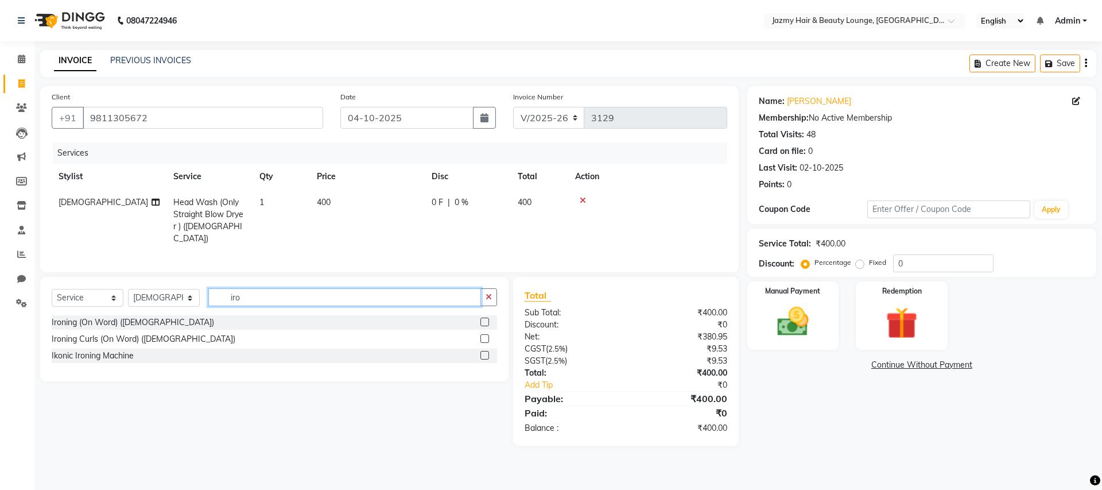
type input "iro"
click at [488, 317] on label at bounding box center [484, 321] width 9 height 9
click at [488, 319] on input "checkbox" at bounding box center [483, 322] width 7 height 7
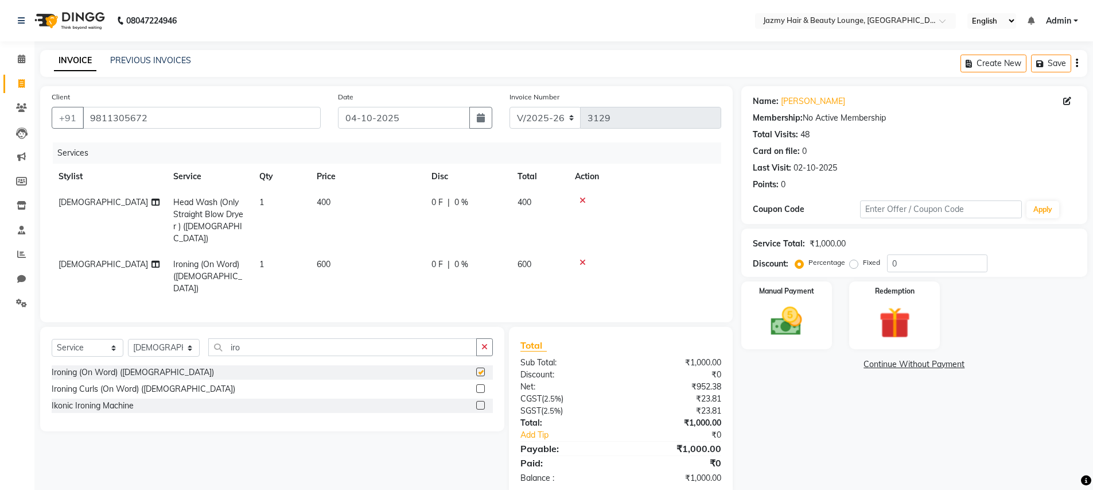
checkbox input "false"
click at [482, 384] on label at bounding box center [480, 388] width 9 height 9
click at [482, 385] on input "checkbox" at bounding box center [479, 388] width 7 height 7
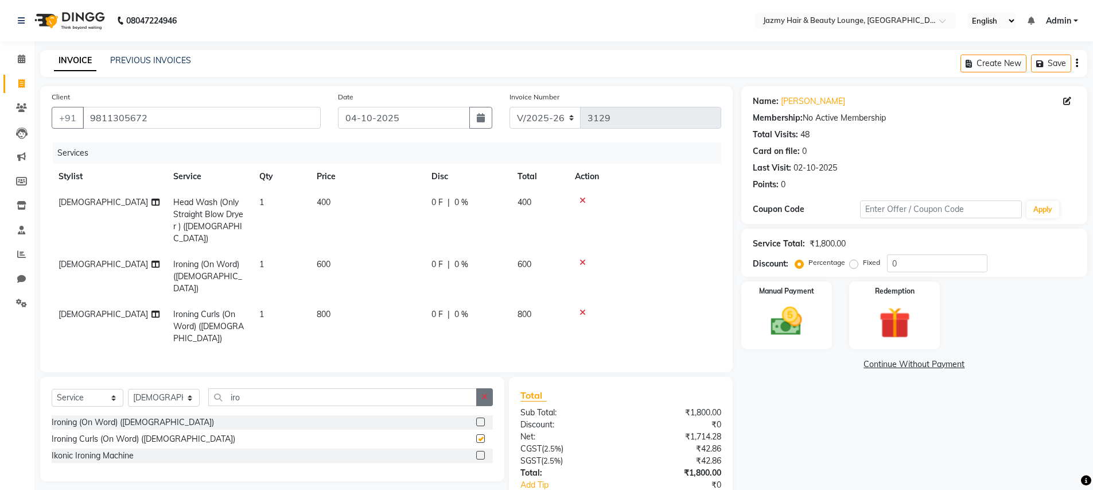
checkbox input "false"
click at [363, 305] on td "800" at bounding box center [367, 326] width 115 height 50
select select "12179"
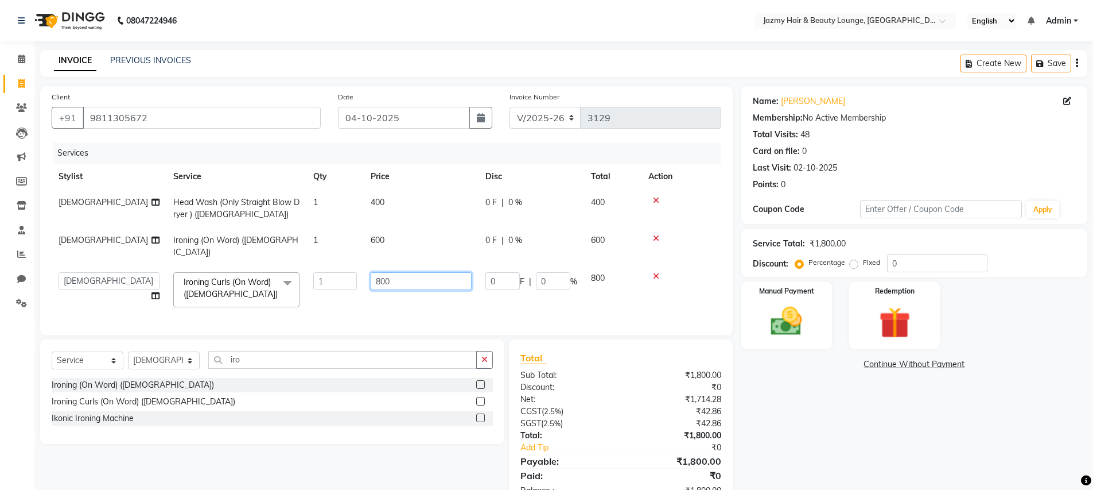
click at [381, 272] on input "800" at bounding box center [421, 281] width 101 height 18
type input "1000"
click at [775, 406] on div "Name: [PERSON_NAME] Membership: No Active Membership Total Visits: 48 Card on f…" at bounding box center [918, 297] width 355 height 422
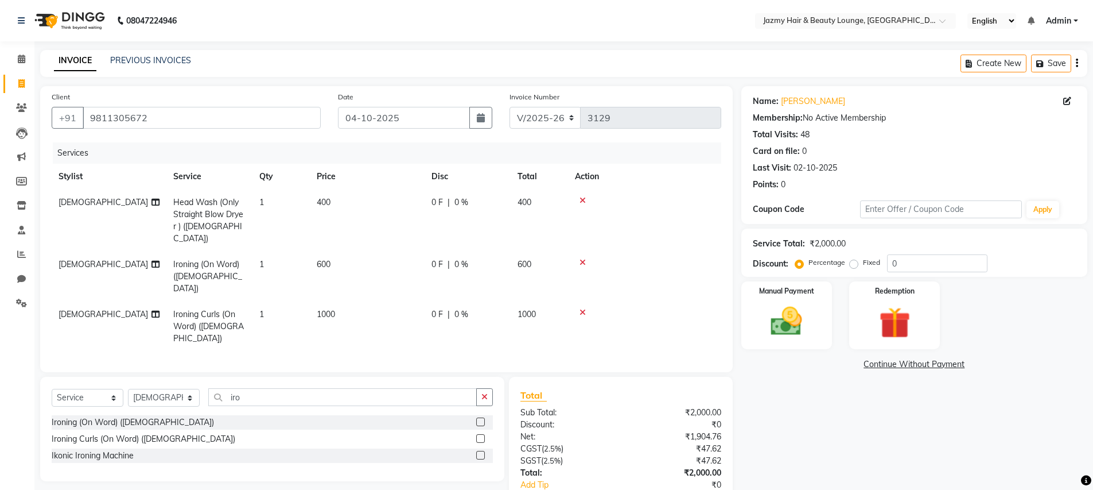
click at [455, 201] on span "0 %" at bounding box center [462, 202] width 14 height 12
select select "12179"
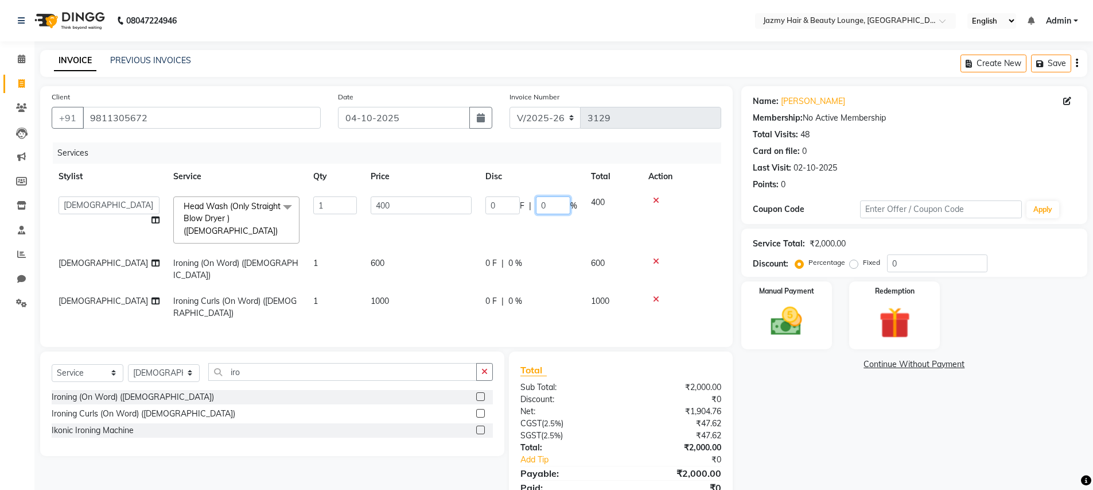
click at [540, 205] on input "0" at bounding box center [553, 205] width 34 height 18
type input "20"
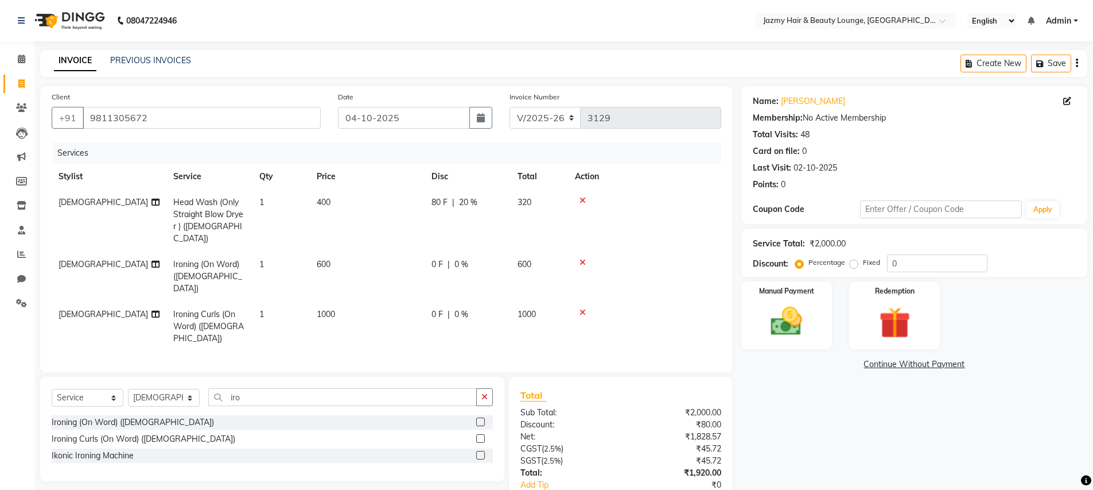
click at [783, 409] on div "Name: [PERSON_NAME] Membership: No Active Membership Total Visits: 48 Card on f…" at bounding box center [918, 315] width 355 height 459
click at [805, 305] on img at bounding box center [786, 320] width 53 height 37
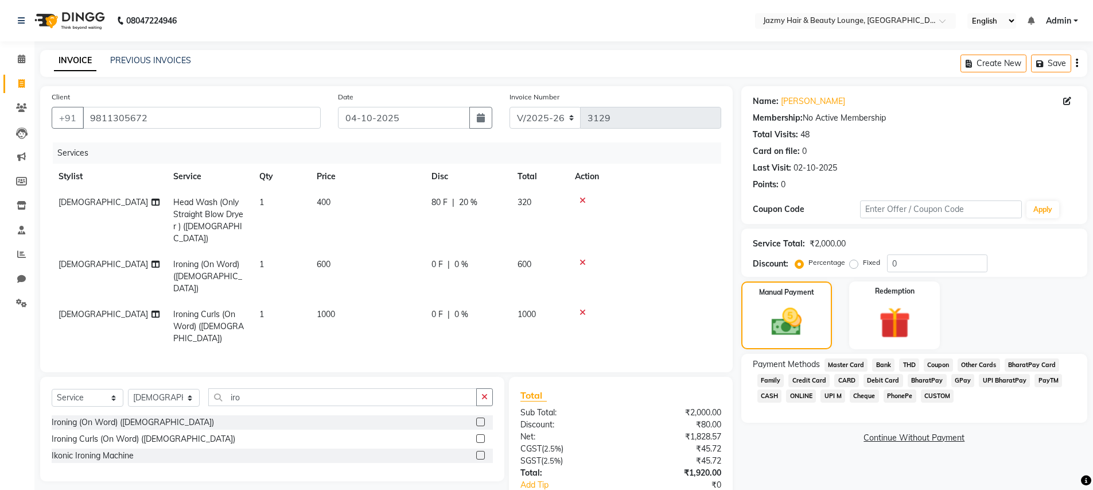
click at [833, 394] on span "UPI M" at bounding box center [833, 395] width 25 height 13
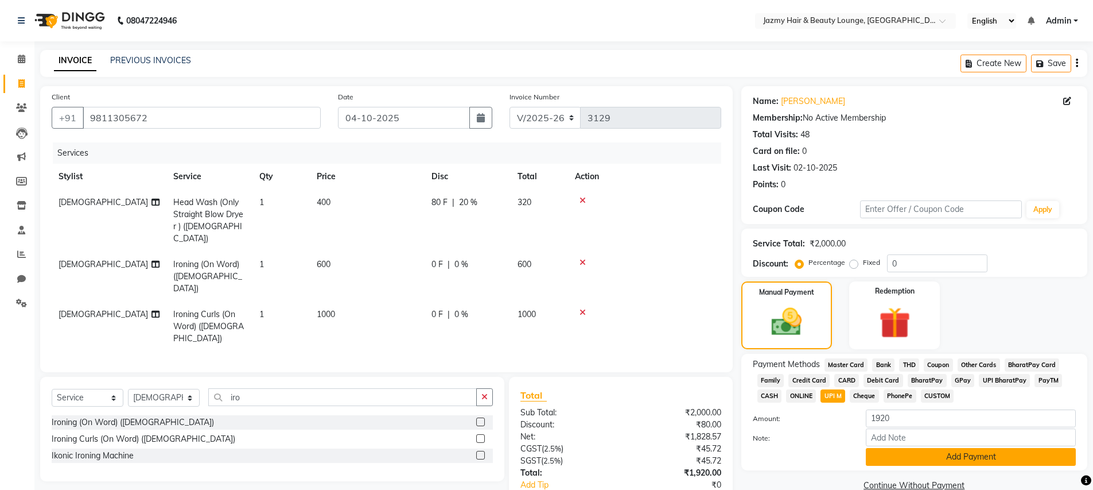
click at [897, 457] on button "Add Payment" at bounding box center [971, 457] width 210 height 18
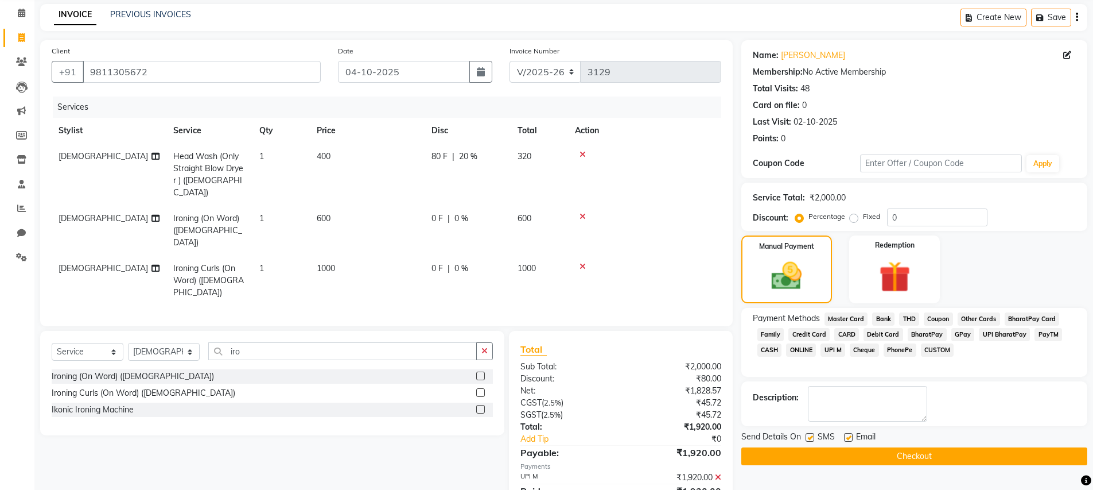
scroll to position [69, 0]
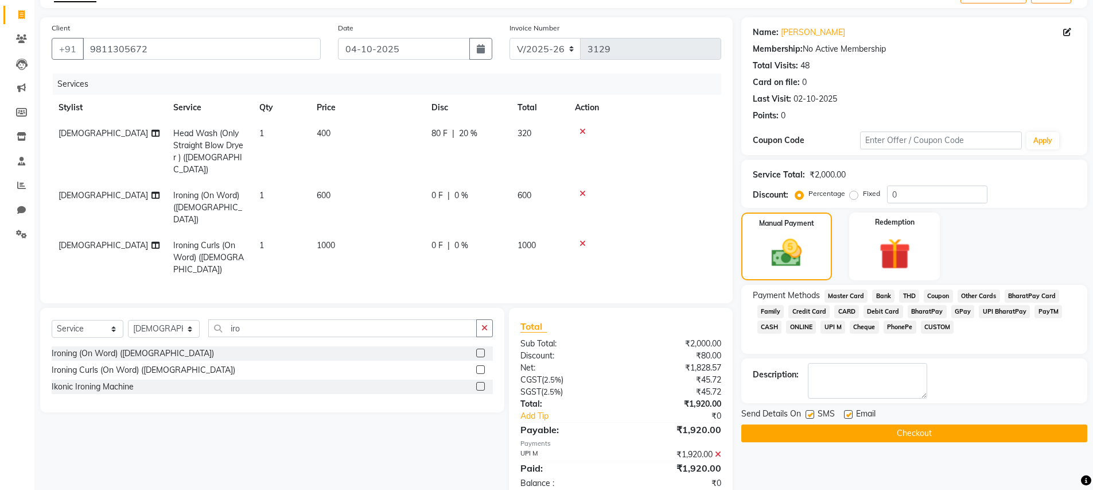
click at [883, 429] on button "Checkout" at bounding box center [914, 433] width 346 height 18
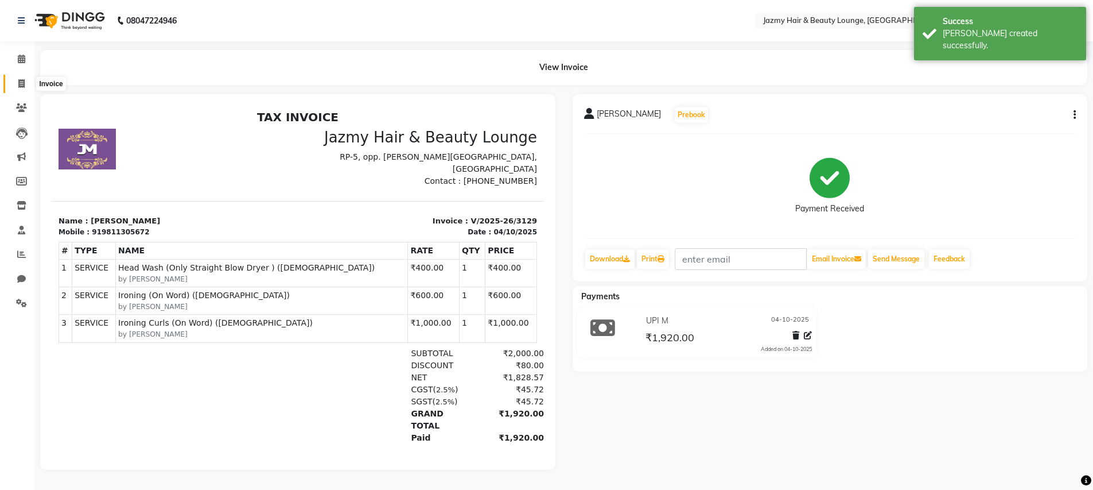
click at [20, 87] on icon at bounding box center [21, 83] width 6 height 9
select select "service"
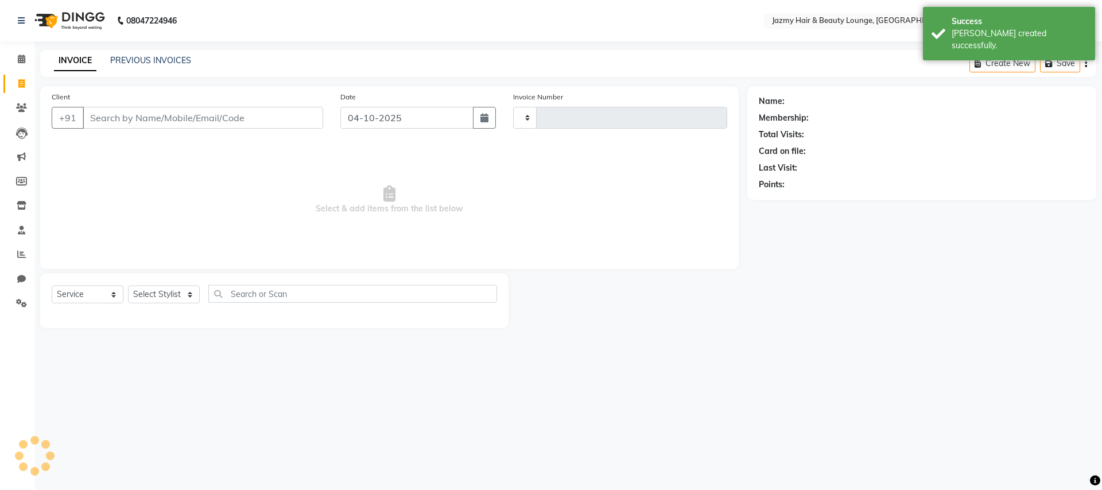
type input "3130"
select select "759"
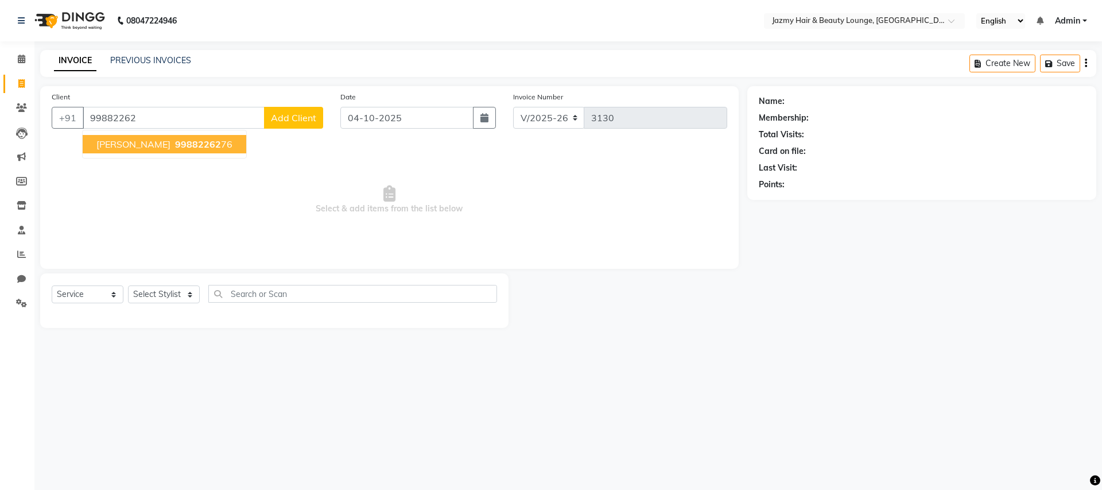
click at [175, 145] on span "99882262" at bounding box center [198, 143] width 46 height 11
type input "9988226276"
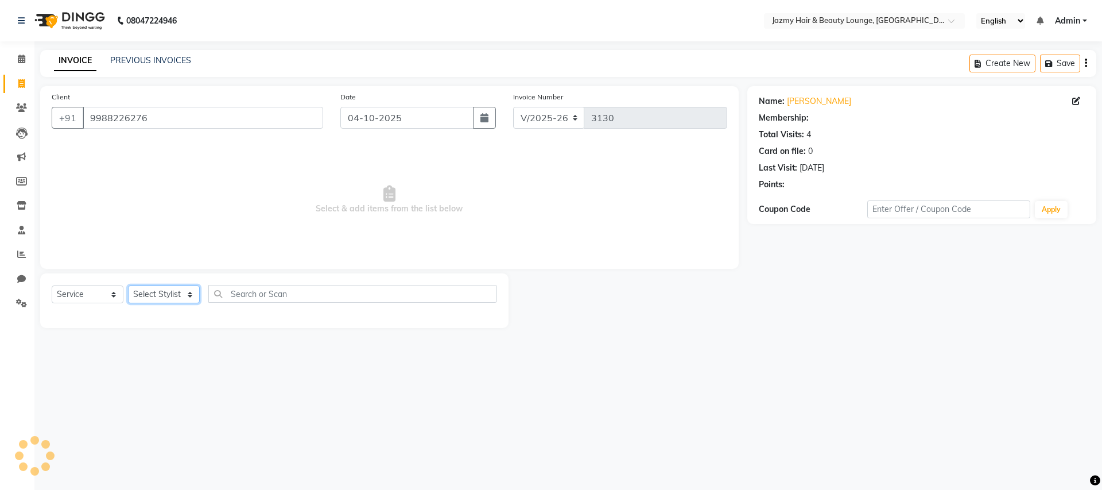
click at [180, 290] on select "Select Stylist AMIT [PERSON_NAME] [PERSON_NAME] CHASHIKA [PERSON_NAME] [PERSON_…" at bounding box center [164, 294] width 72 height 18
select select "44181"
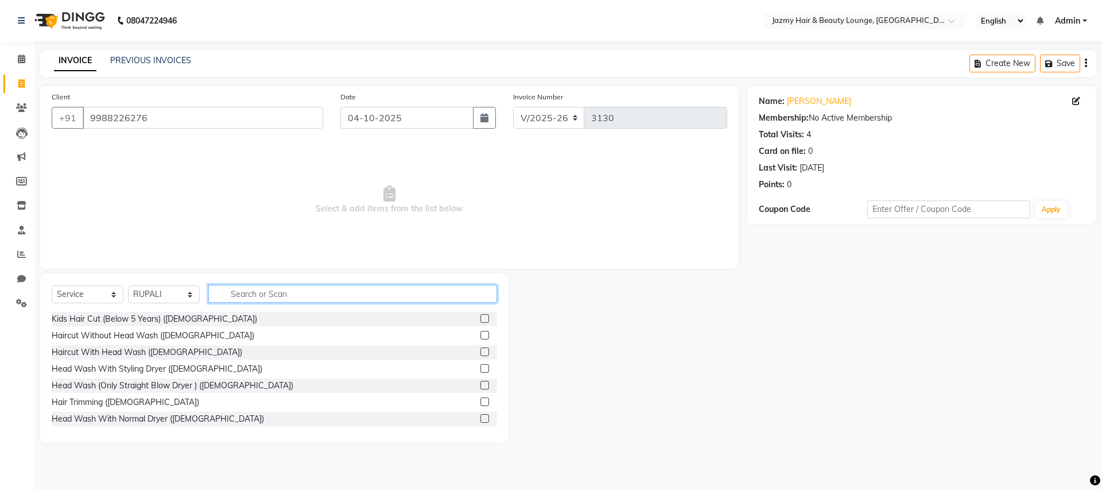
click at [276, 294] on input "text" at bounding box center [352, 294] width 289 height 18
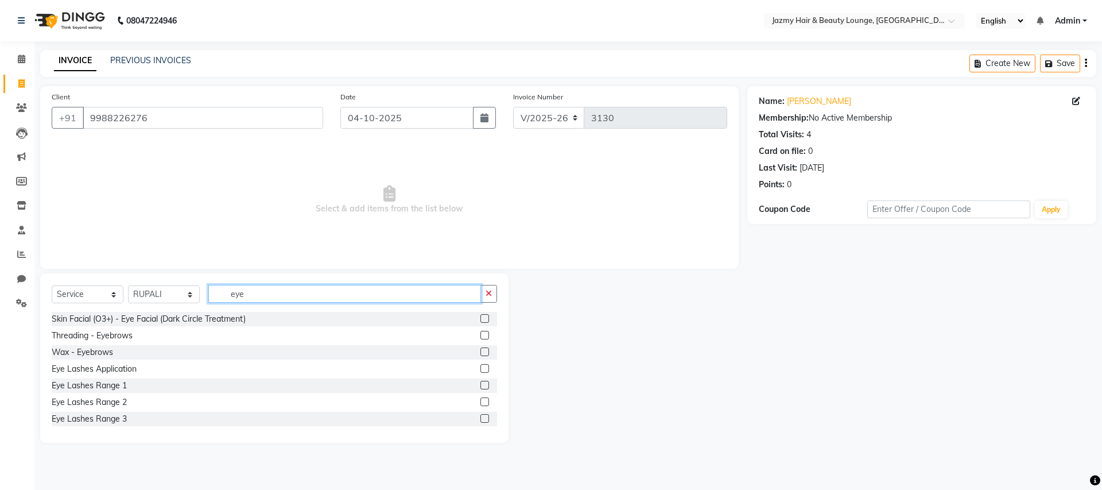
type input "eye"
click at [290, 332] on div "Threading - Eyebrows" at bounding box center [274, 335] width 445 height 14
click at [480, 336] on label at bounding box center [484, 335] width 9 height 9
click at [480, 336] on input "checkbox" at bounding box center [483, 335] width 7 height 7
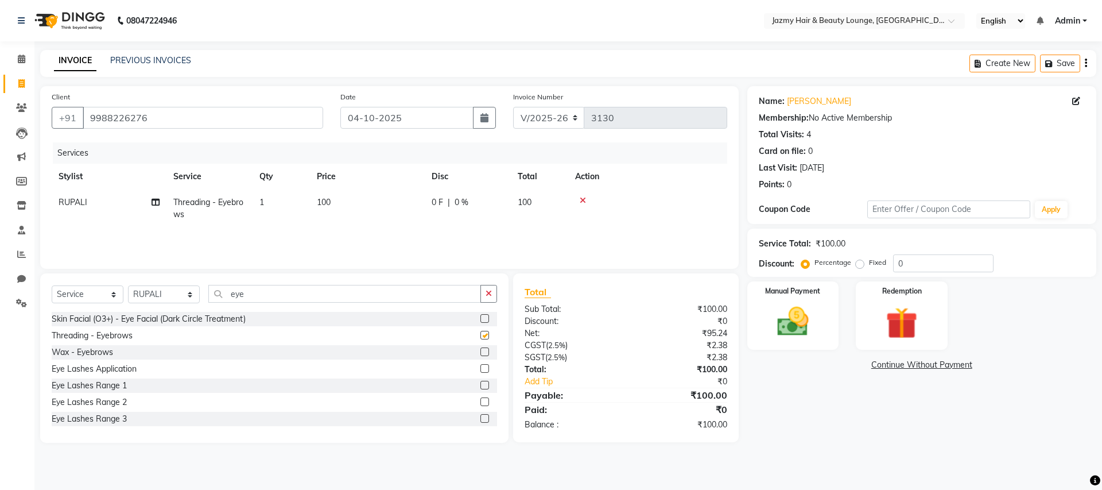
checkbox input "false"
click at [771, 334] on img at bounding box center [792, 321] width 53 height 38
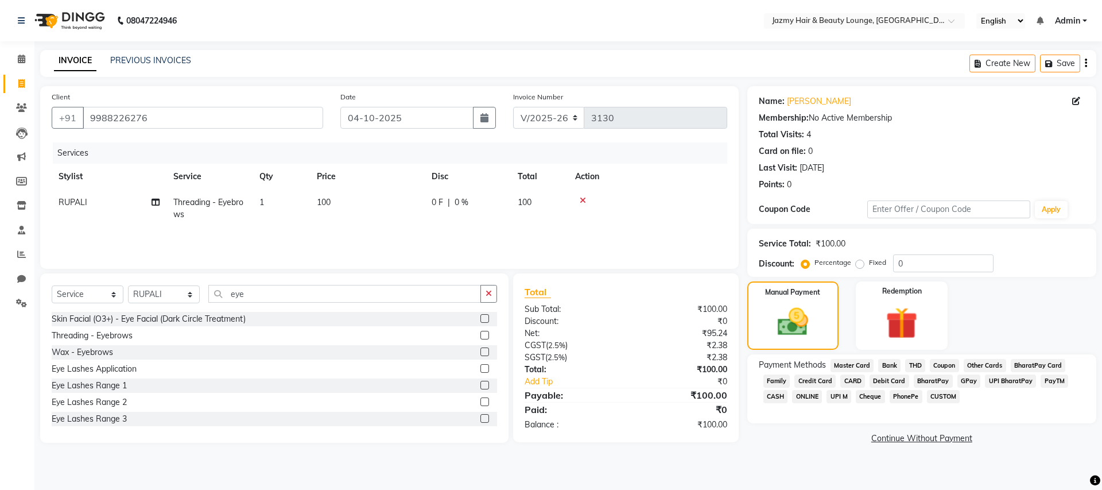
click at [774, 395] on span "CASH" at bounding box center [775, 396] width 25 height 13
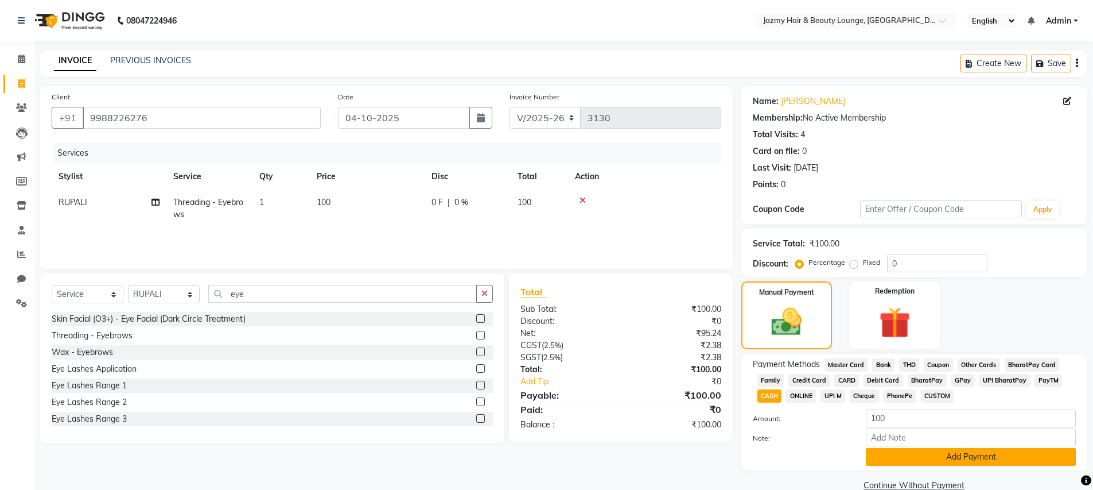
click at [985, 460] on button "Add Payment" at bounding box center [971, 457] width 210 height 18
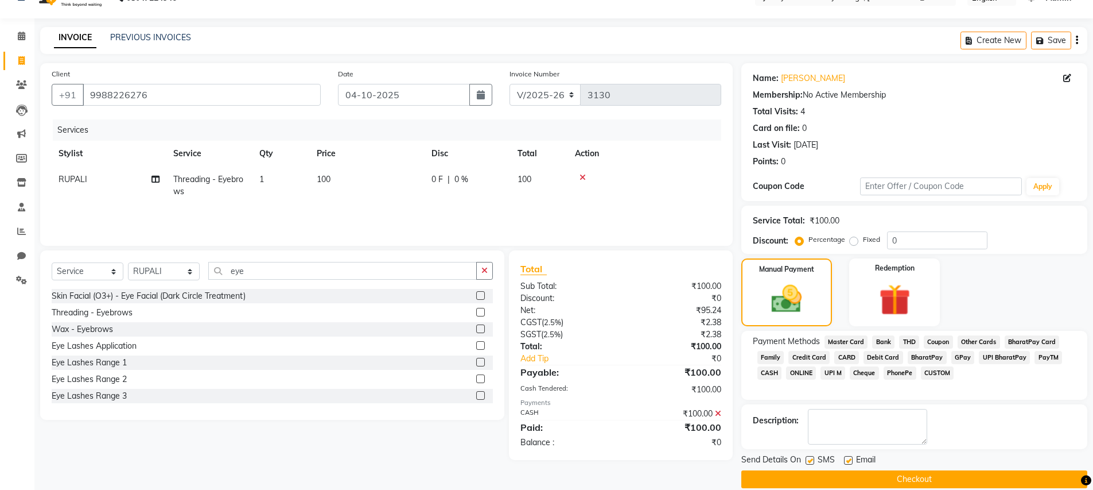
scroll to position [38, 0]
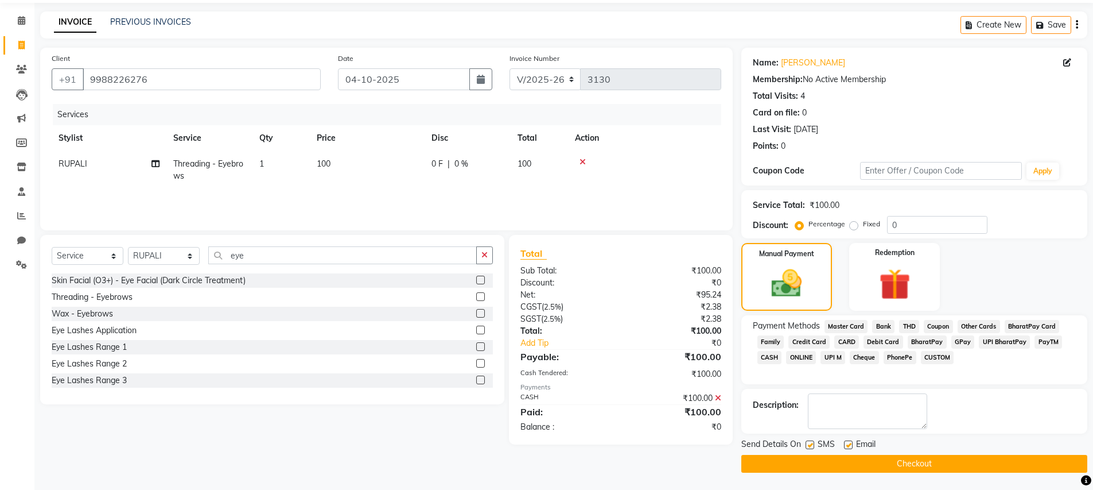
click at [838, 460] on button "Checkout" at bounding box center [914, 464] width 346 height 18
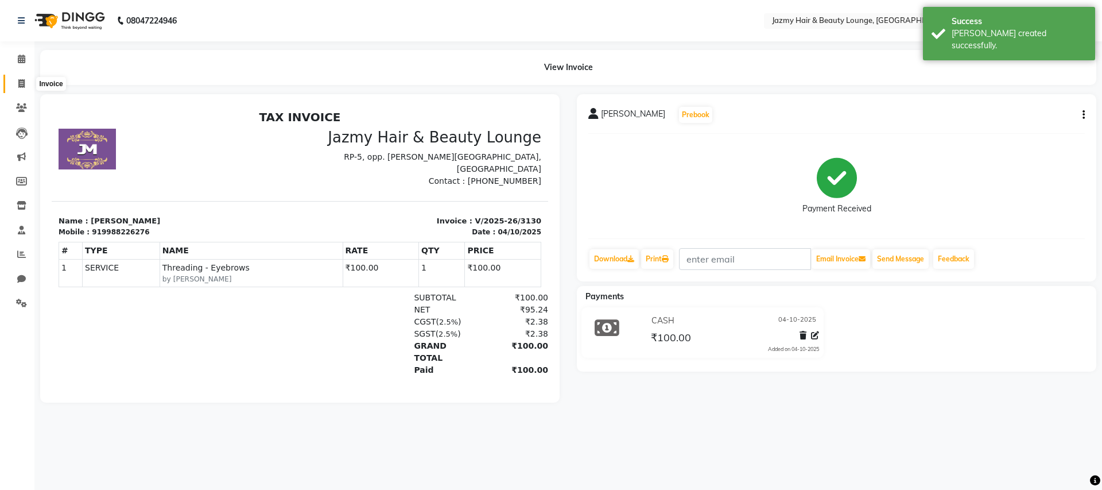
click at [24, 83] on icon at bounding box center [21, 83] width 6 height 9
select select "759"
select select "service"
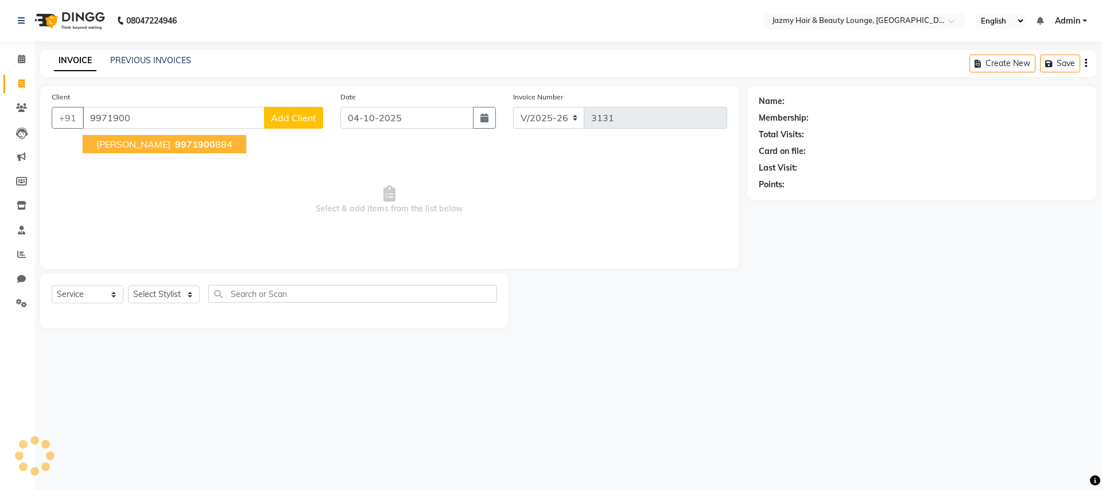
click at [130, 143] on span "[PERSON_NAME]" at bounding box center [133, 143] width 74 height 11
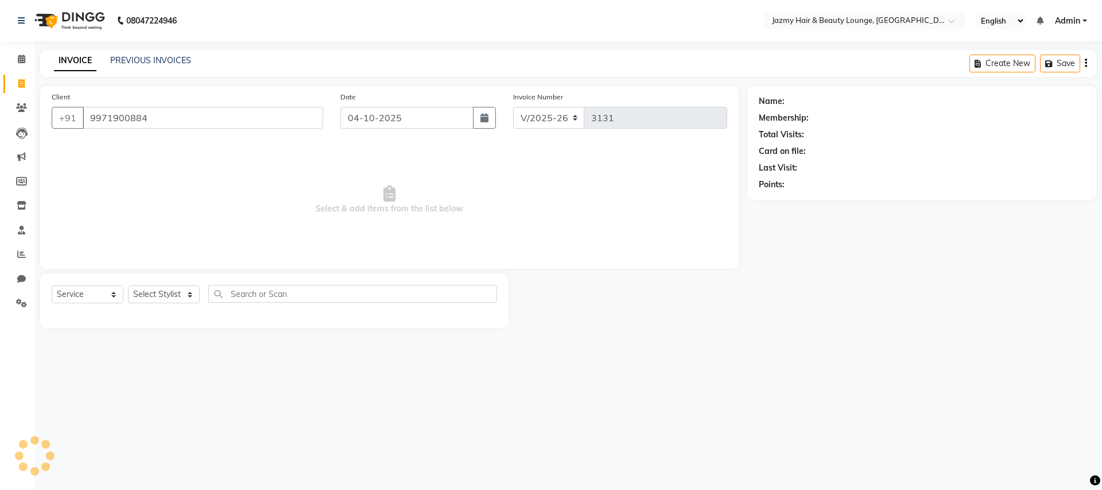
type input "9971900884"
select select "1: Object"
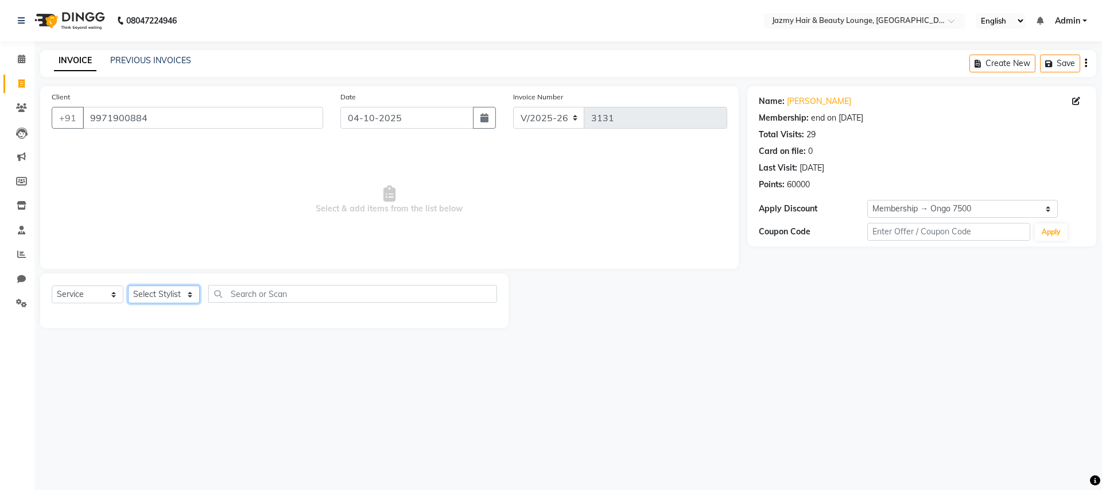
click at [146, 294] on select "Select Stylist AMIT [PERSON_NAME] [PERSON_NAME] CHASHIKA [PERSON_NAME] [PERSON_…" at bounding box center [164, 294] width 72 height 18
select select "46530"
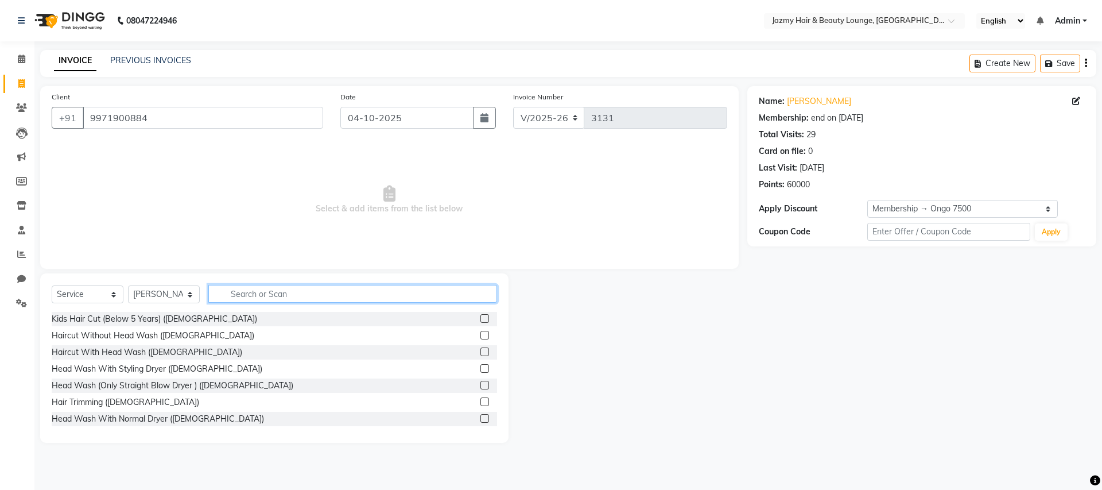
click at [290, 286] on input "text" at bounding box center [352, 294] width 289 height 18
type input "moeh"
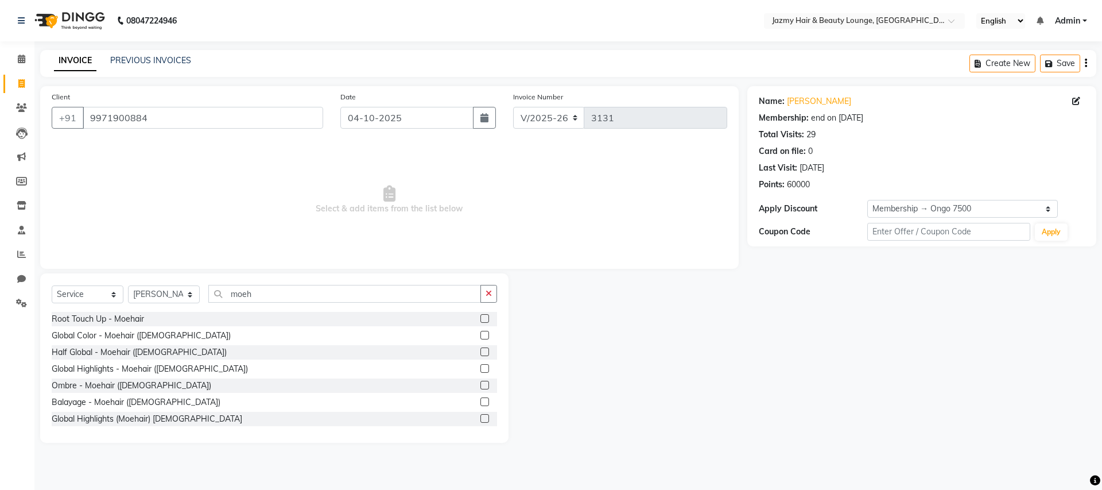
click at [259, 319] on div "Root Touch Up - Moehair" at bounding box center [274, 319] width 445 height 14
click at [480, 320] on label at bounding box center [484, 318] width 9 height 9
click at [480, 320] on input "checkbox" at bounding box center [483, 318] width 7 height 7
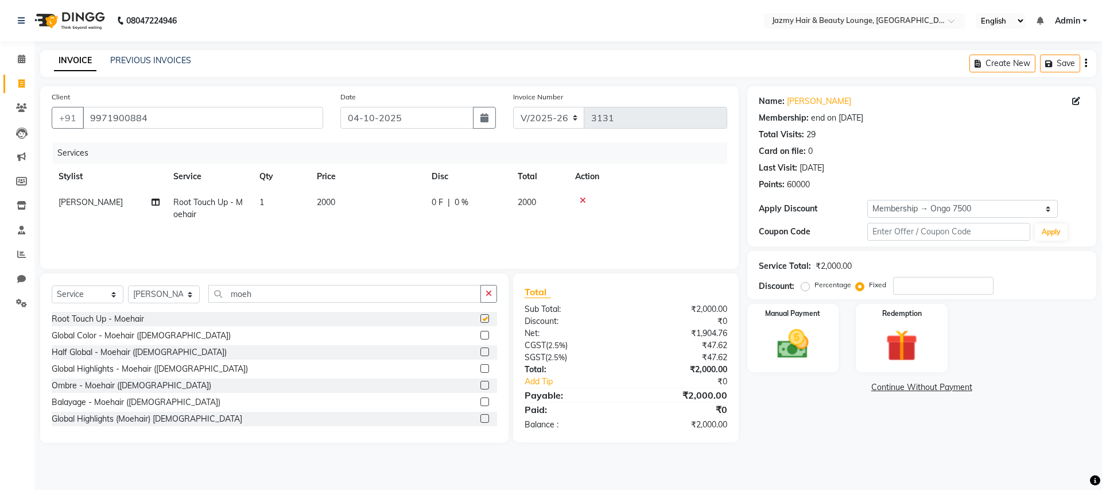
checkbox input "false"
click at [359, 199] on td "2000" at bounding box center [367, 208] width 115 height 38
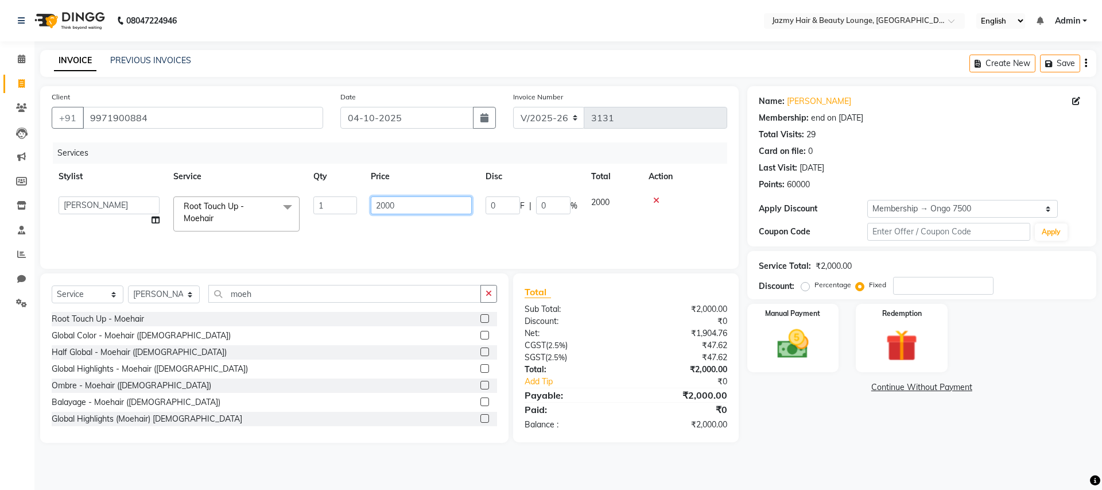
click at [402, 206] on input "2000" at bounding box center [421, 205] width 101 height 18
type input "2"
type input "1200"
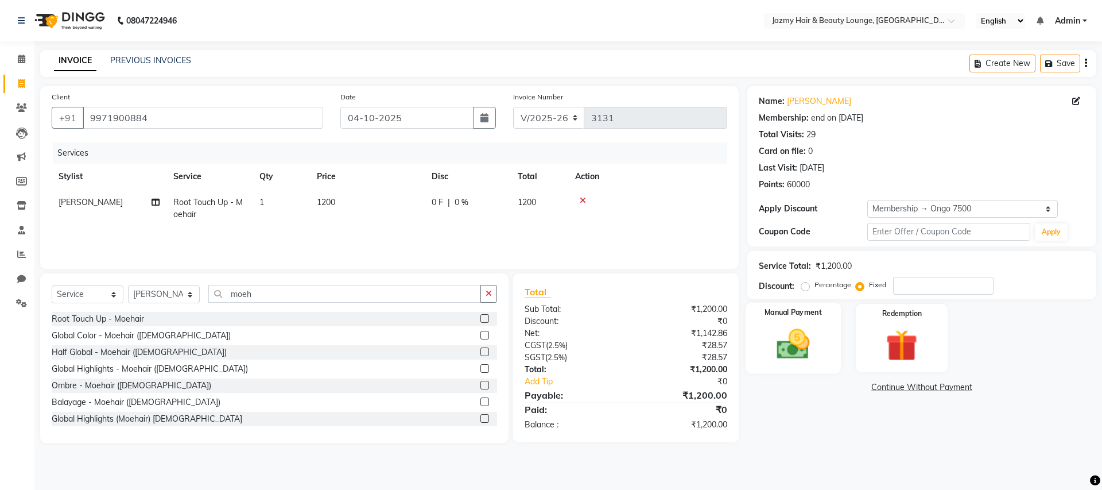
click at [797, 356] on img at bounding box center [792, 344] width 53 height 38
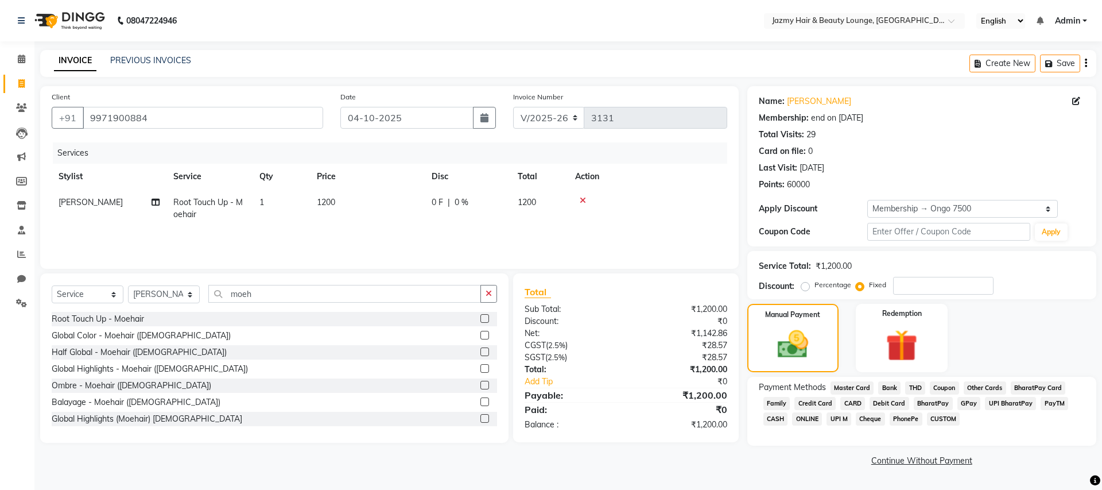
click at [772, 415] on span "CASH" at bounding box center [775, 418] width 25 height 13
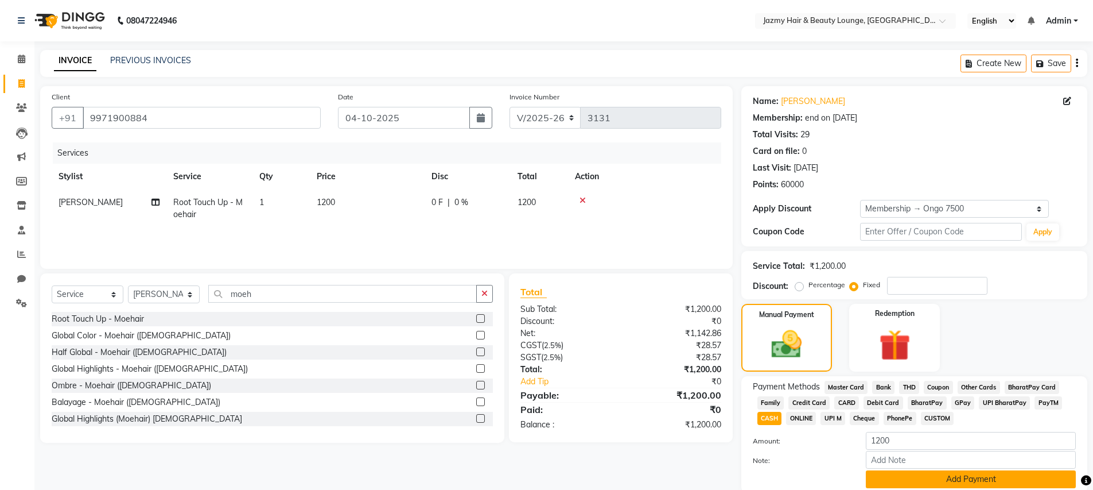
click at [969, 477] on button "Add Payment" at bounding box center [971, 479] width 210 height 18
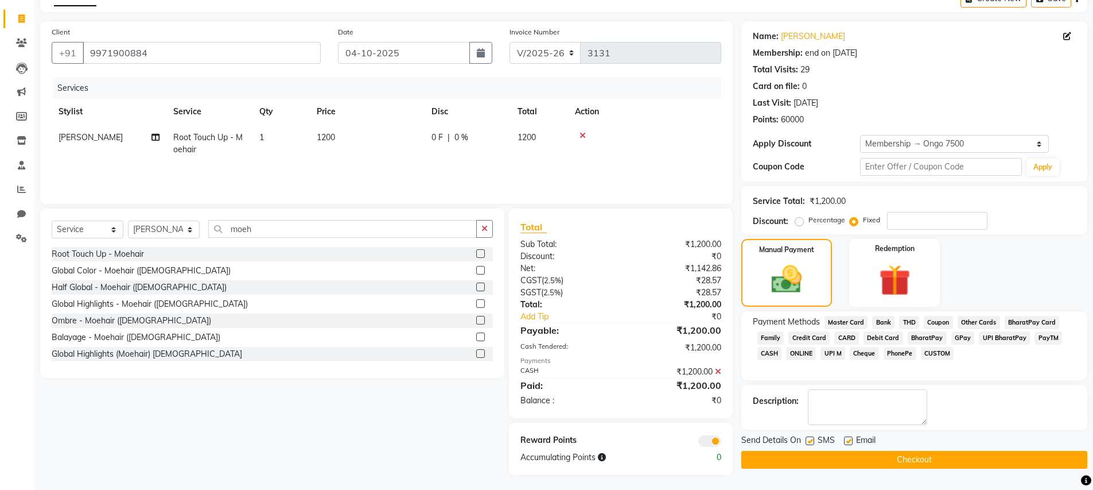
scroll to position [67, 0]
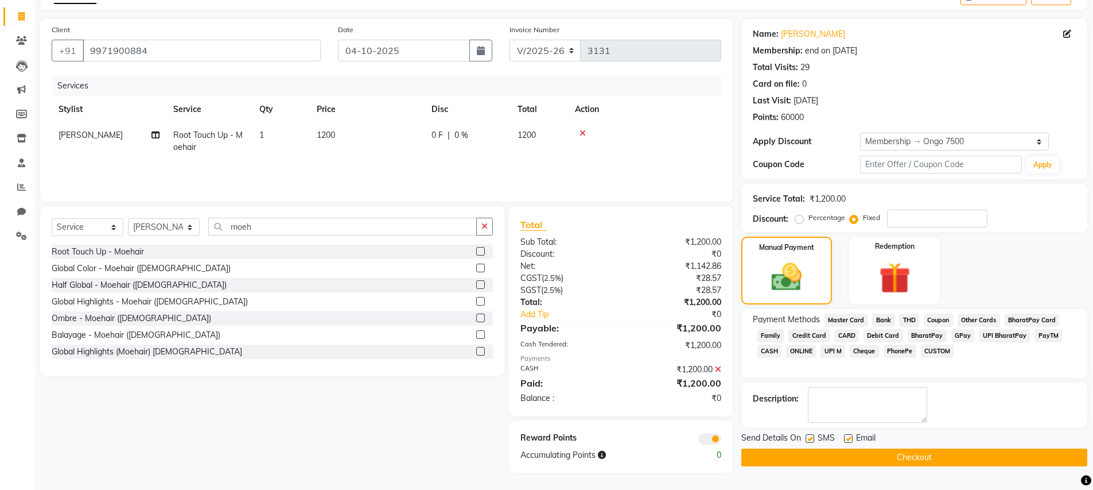
click at [949, 458] on button "Checkout" at bounding box center [914, 457] width 346 height 18
